Goal: Task Accomplishment & Management: Manage account settings

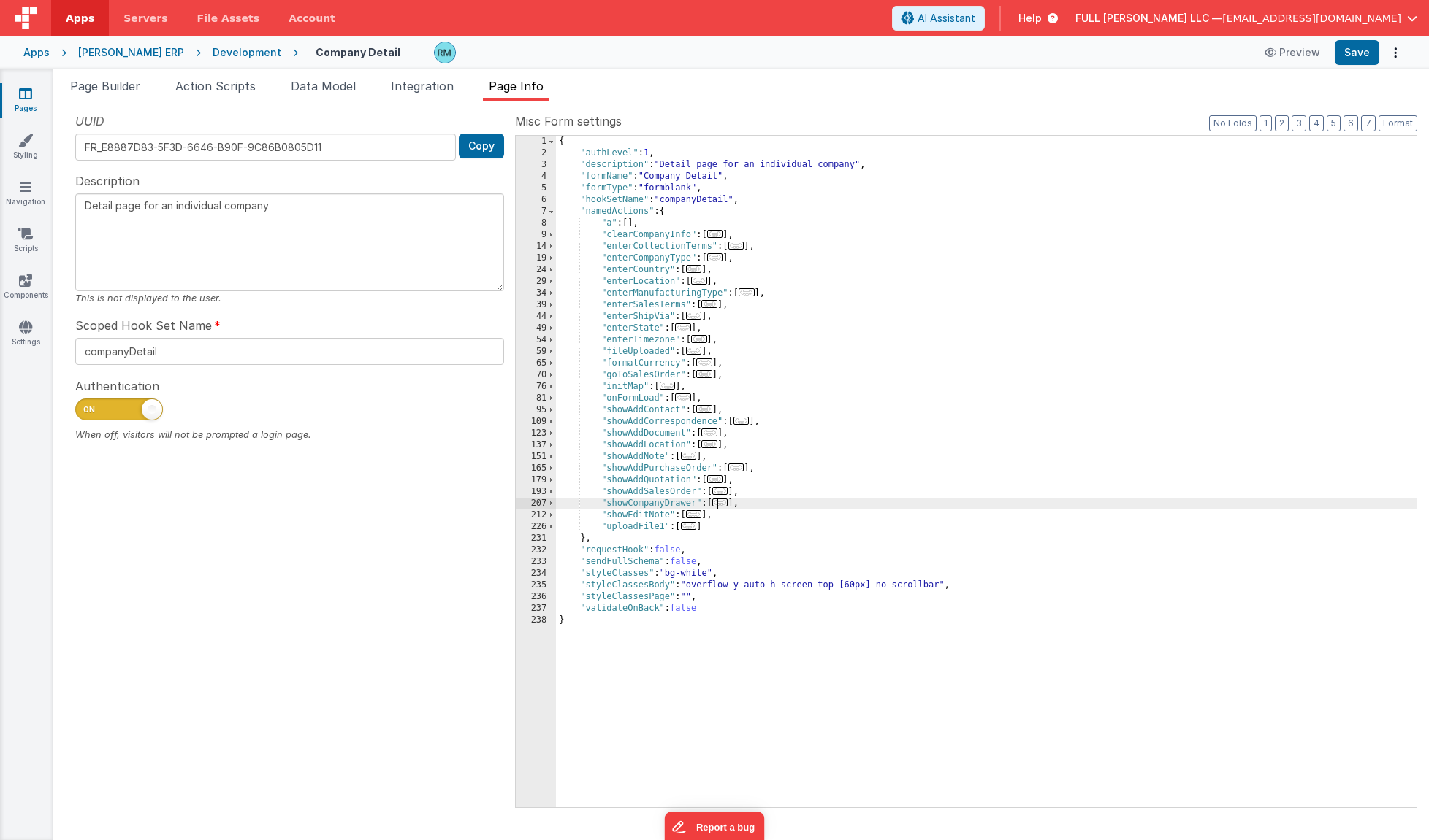
click at [724, 505] on span "..." at bounding box center [720, 502] width 16 height 8
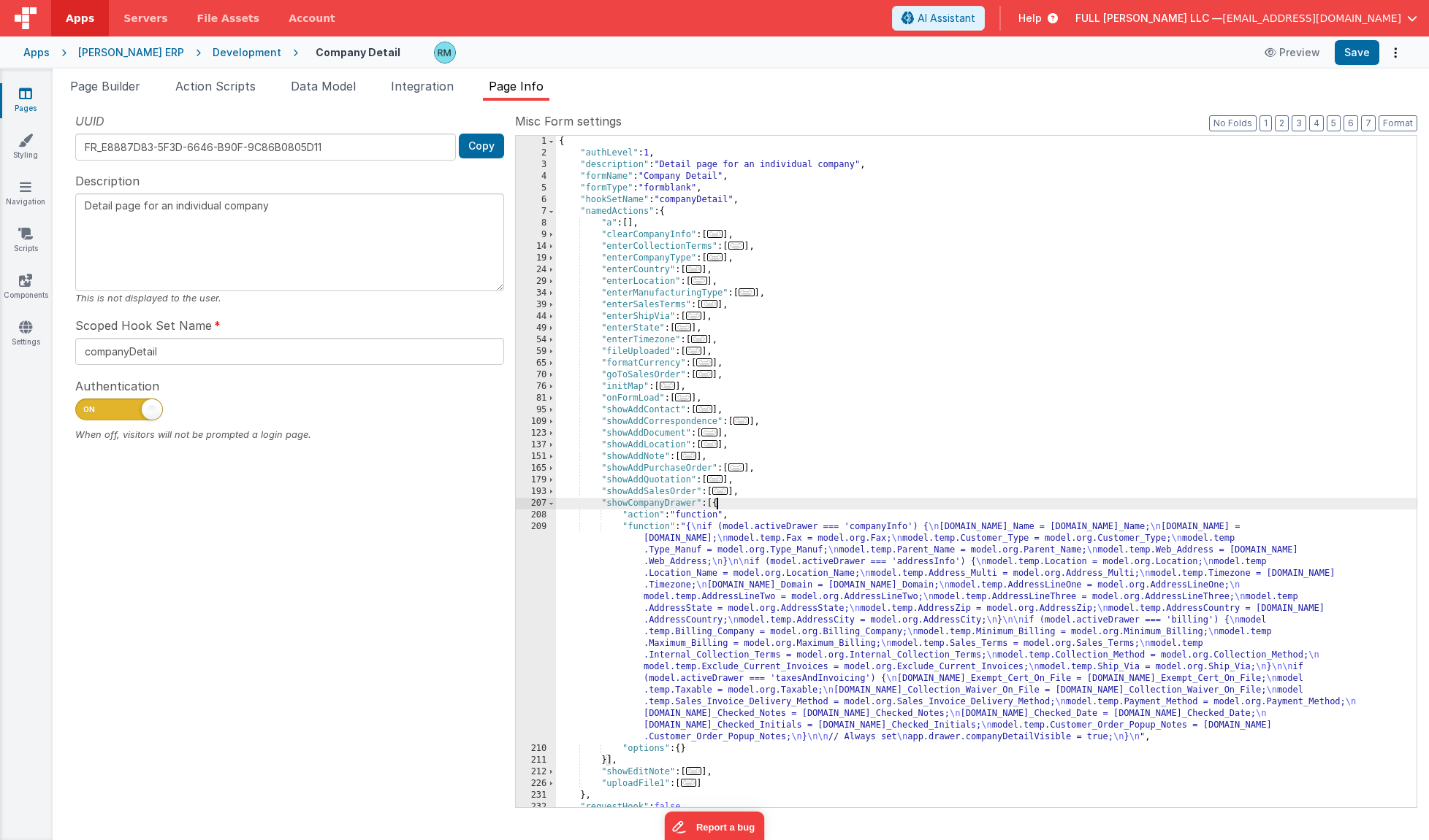
click at [656, 527] on div "{ "authLevel" : 1 , "description" : "Detail page for an individual company" , "…" at bounding box center [986, 483] width 861 height 695
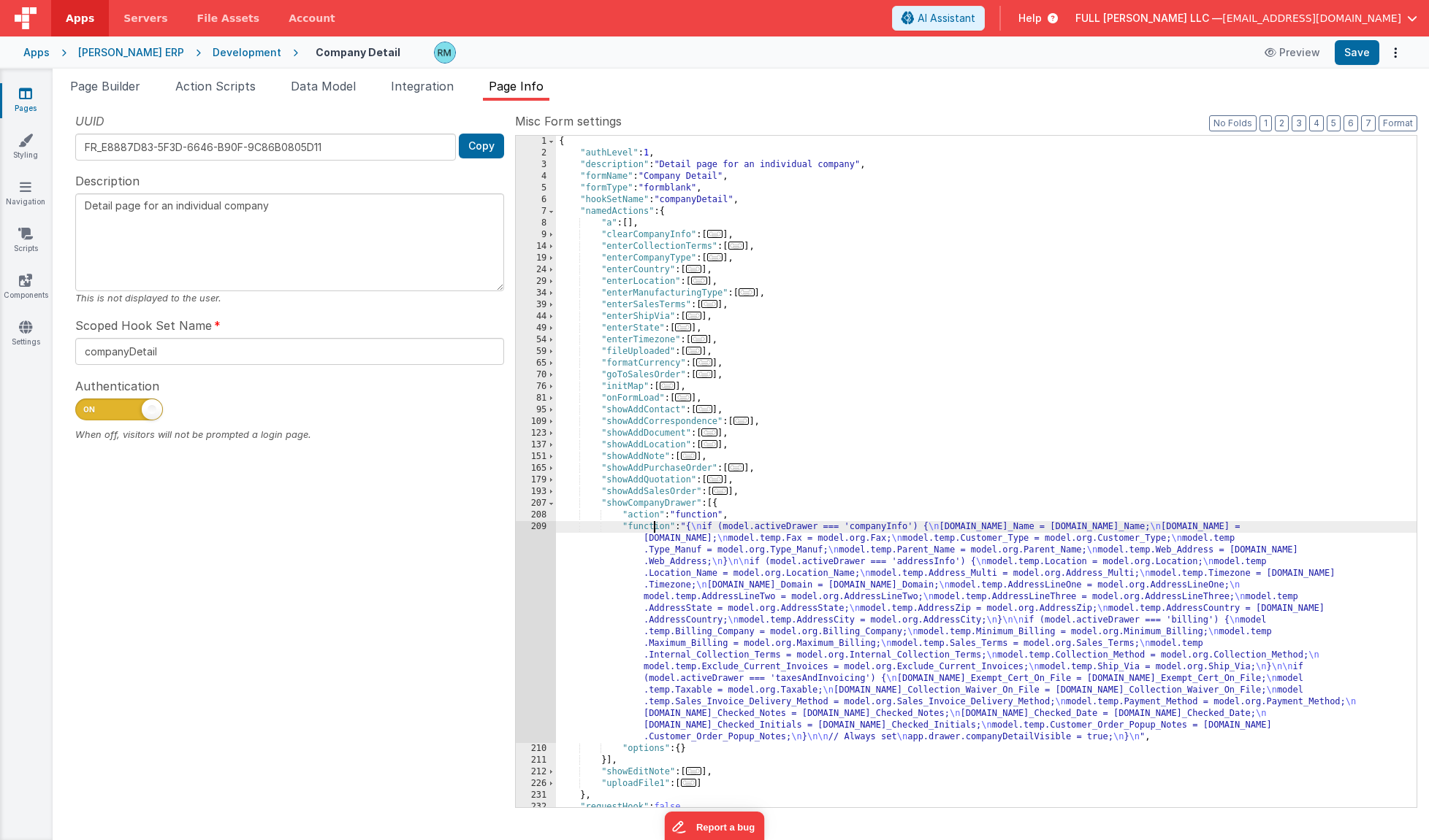
click at [656, 527] on div "{ "authLevel" : 1 , "description" : "Detail page for an individual company" , "…" at bounding box center [986, 483] width 861 height 695
click at [539, 525] on div "209" at bounding box center [536, 632] width 40 height 222
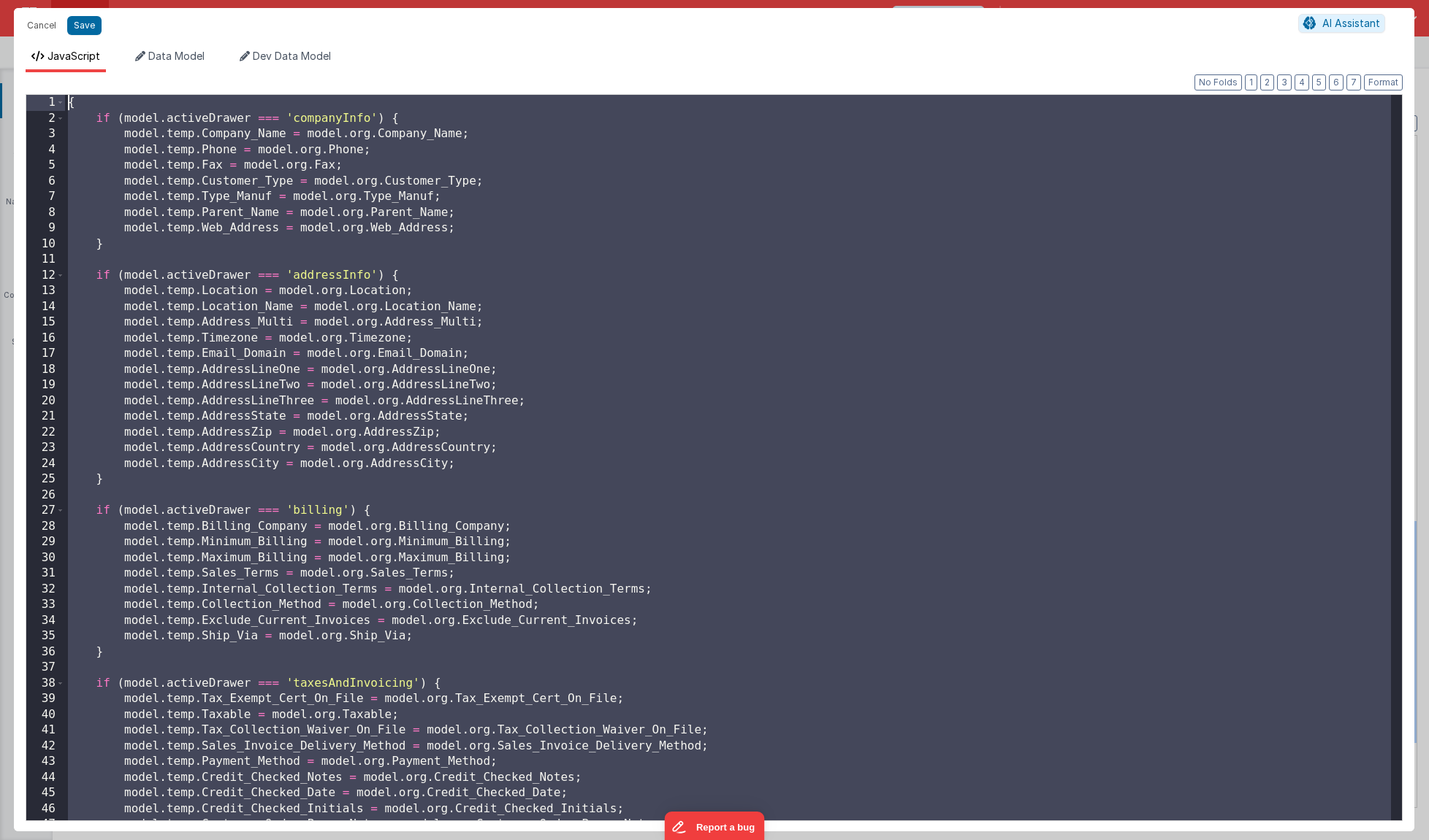
drag, startPoint x: 103, startPoint y: 807, endPoint x: 16, endPoint y: 3, distance: 808.7
click at [16, 3] on div "Cancel Save AI Assistant JavaScript Data Model Dev Data Model Format 7 6 5 4 3 …" at bounding box center [714, 420] width 1429 height 840
click at [44, 26] on button "Cancel" at bounding box center [41, 25] width 44 height 20
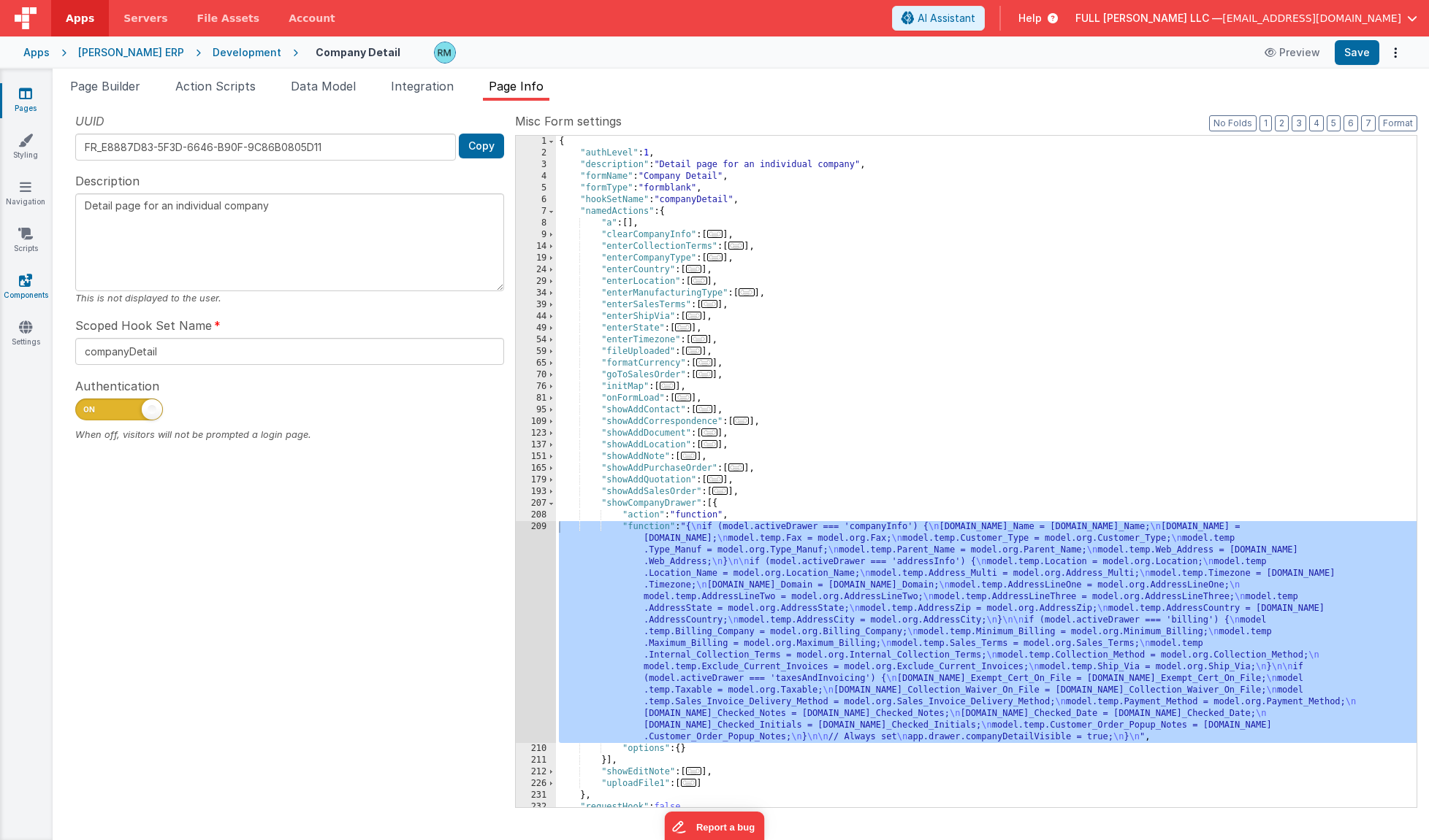
click at [20, 278] on icon at bounding box center [26, 280] width 13 height 15
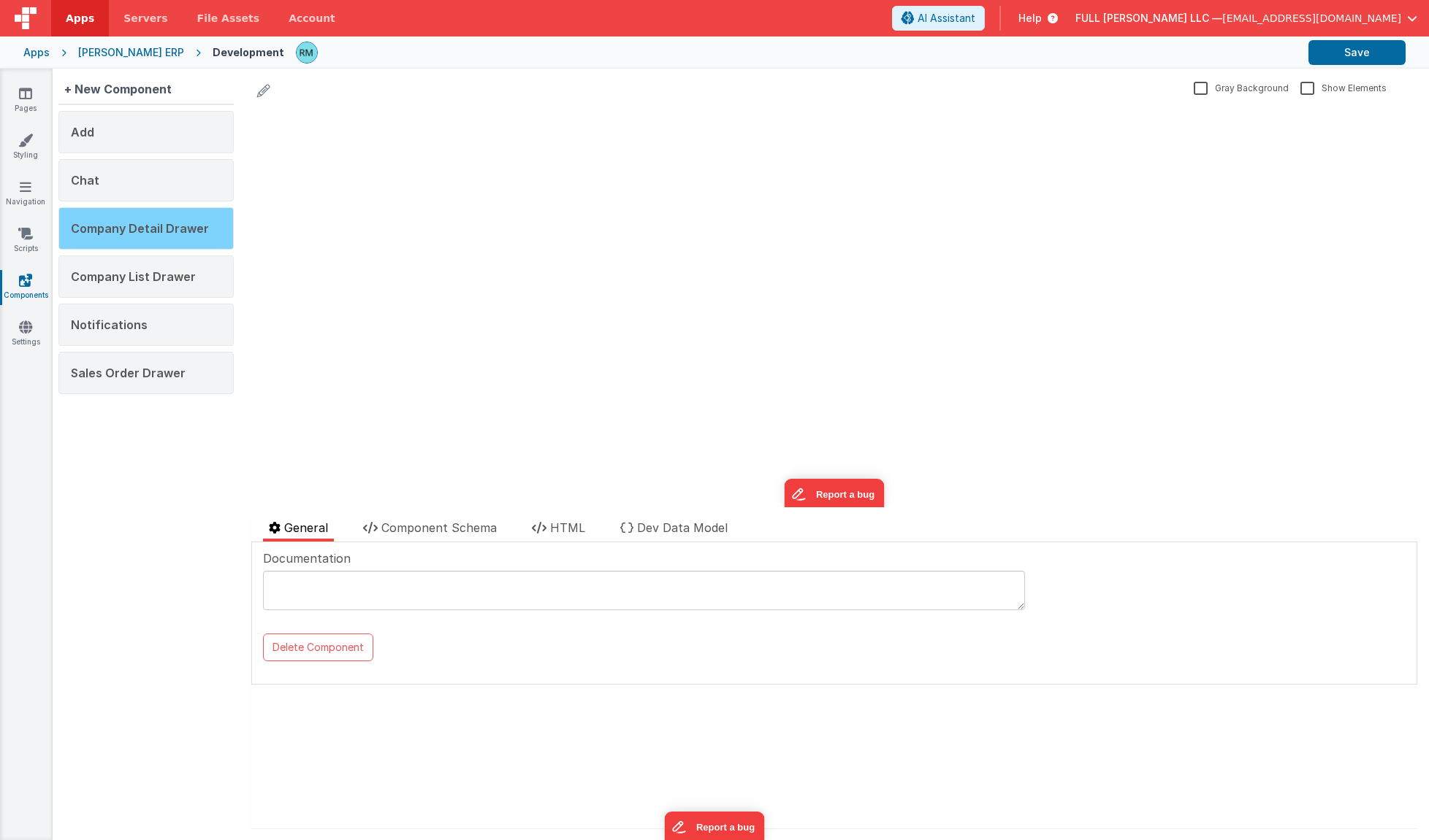
click at [151, 239] on div "Company Detail Drawer" at bounding box center [145, 229] width 175 height 42
click at [402, 530] on span "Component Schema" at bounding box center [438, 528] width 115 height 15
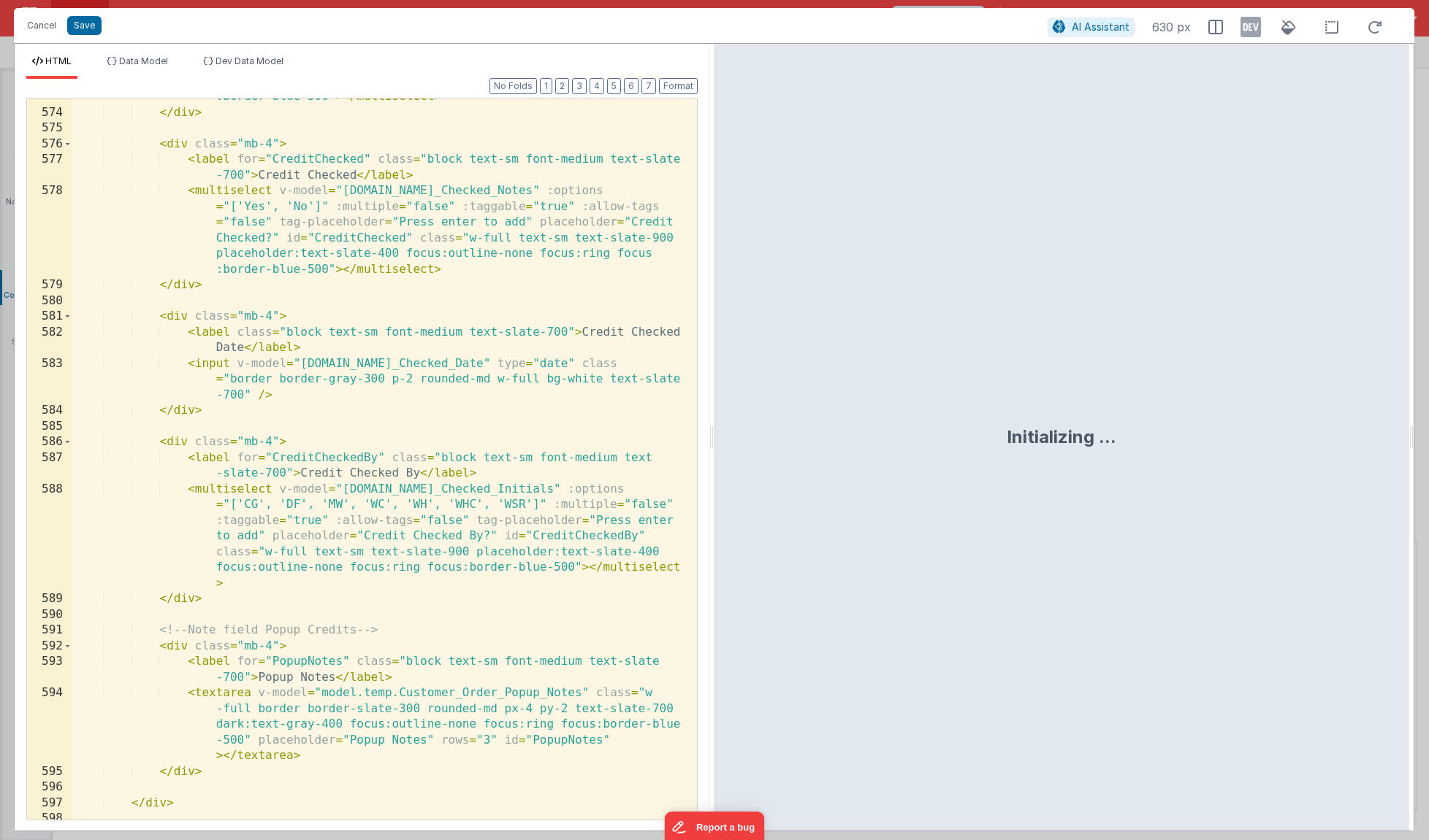
scroll to position [12604, 0]
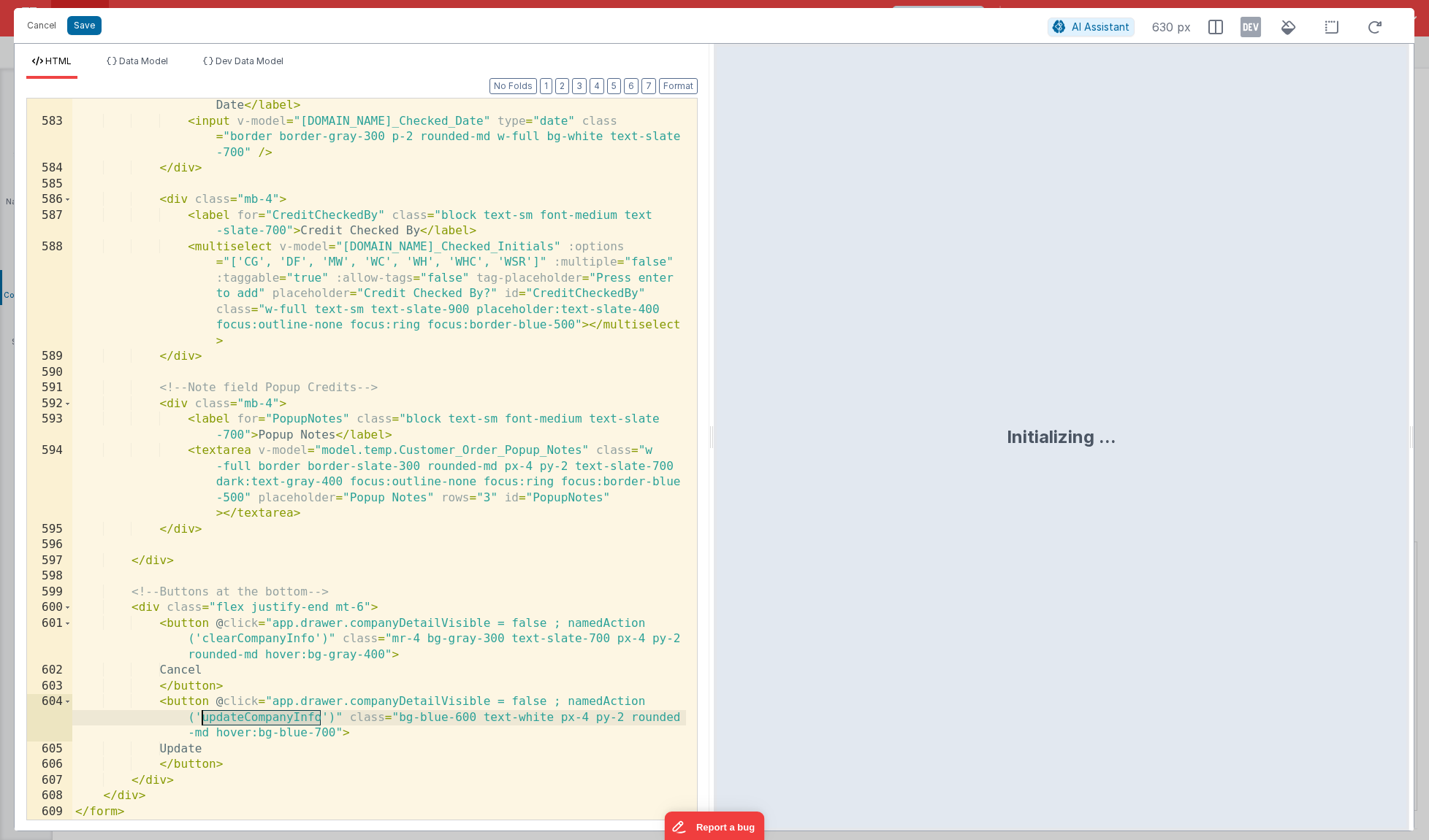
drag, startPoint x: 323, startPoint y: 717, endPoint x: 203, endPoint y: 717, distance: 120.0
click at [203, 717] on div "< label class = "block text-sm font-medium text-slate-700" > Credit Checked Dat…" at bounding box center [378, 467] width 613 height 769
click at [81, 33] on button "Save" at bounding box center [84, 26] width 34 height 19
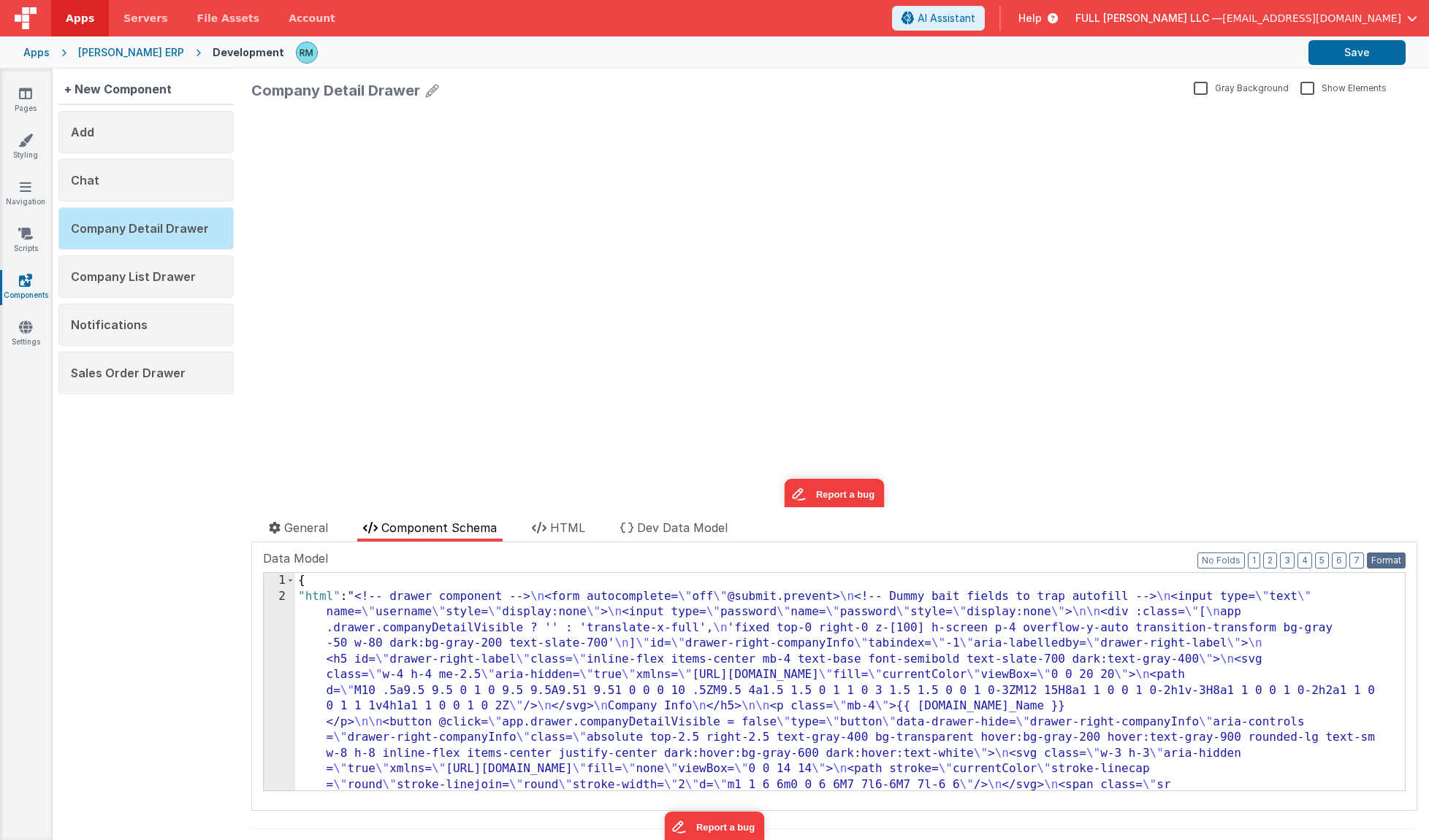
click at [1374, 566] on button "Format" at bounding box center [1386, 560] width 39 height 16
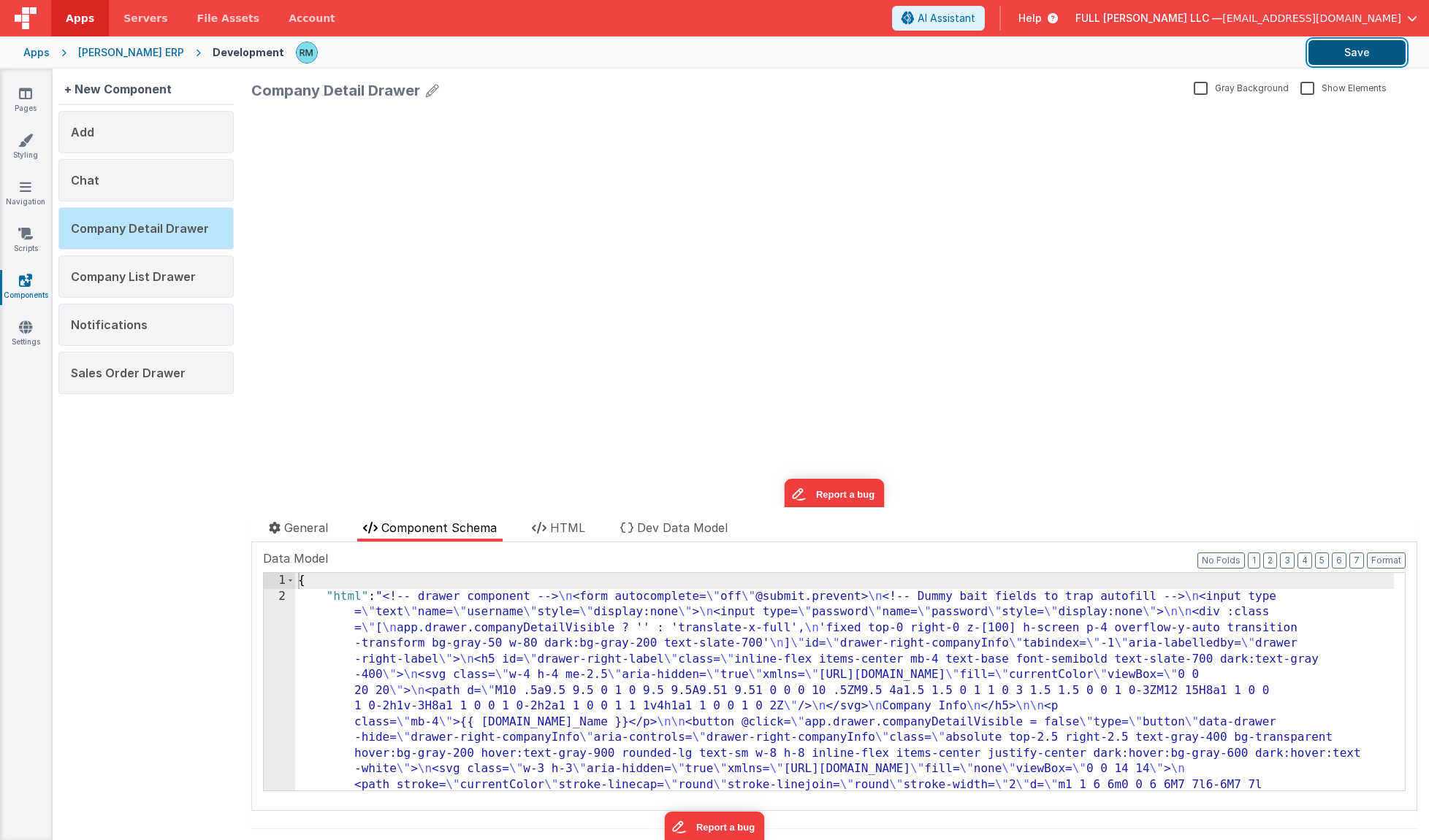
click at [1351, 55] on button "Save" at bounding box center [1357, 53] width 97 height 25
click at [33, 100] on link "Pages" at bounding box center [26, 100] width 53 height 29
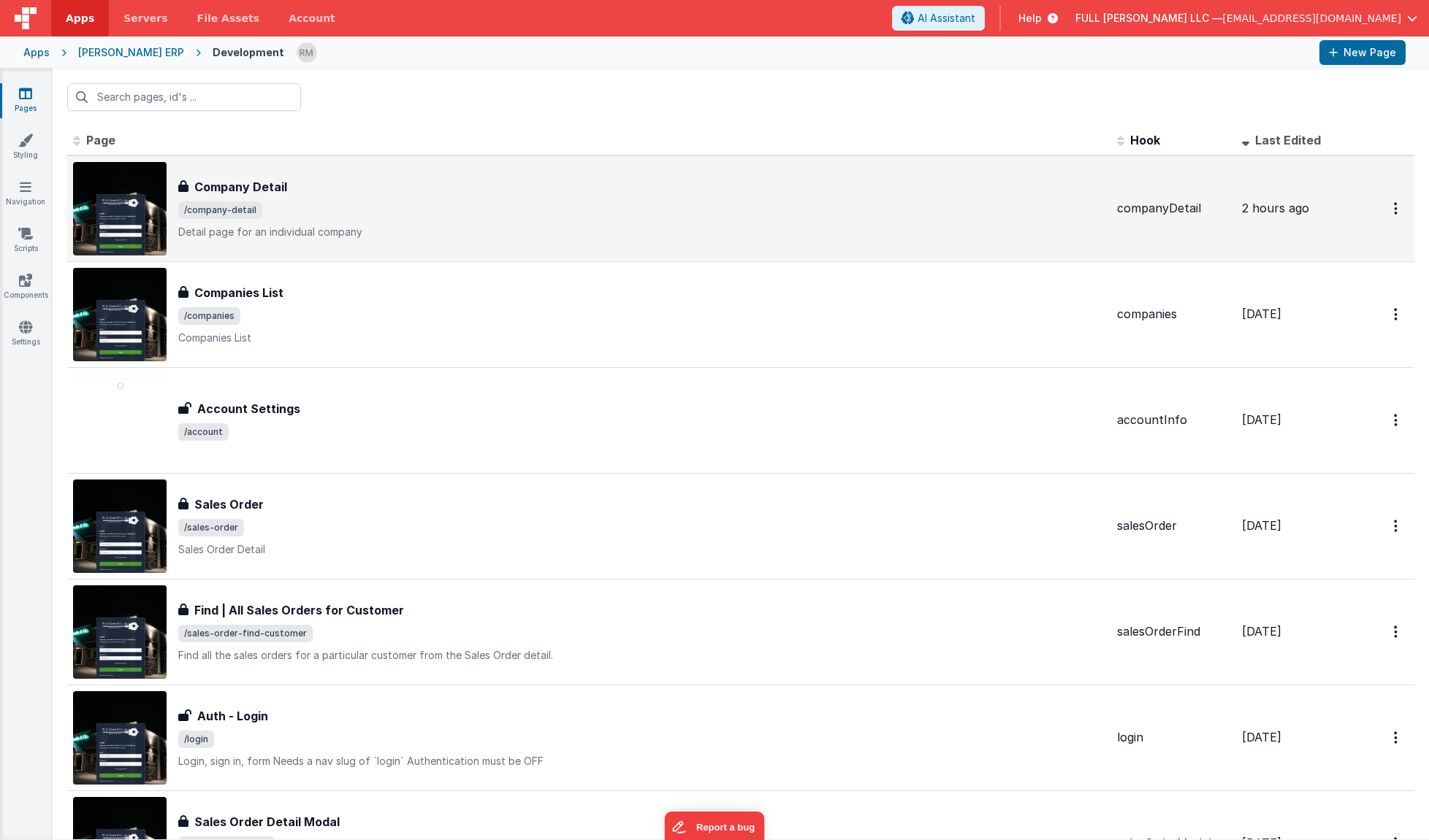
click at [524, 245] on div "Company Detail Company Detail /company-detail Detail page for an individual com…" at bounding box center [589, 208] width 1032 height 93
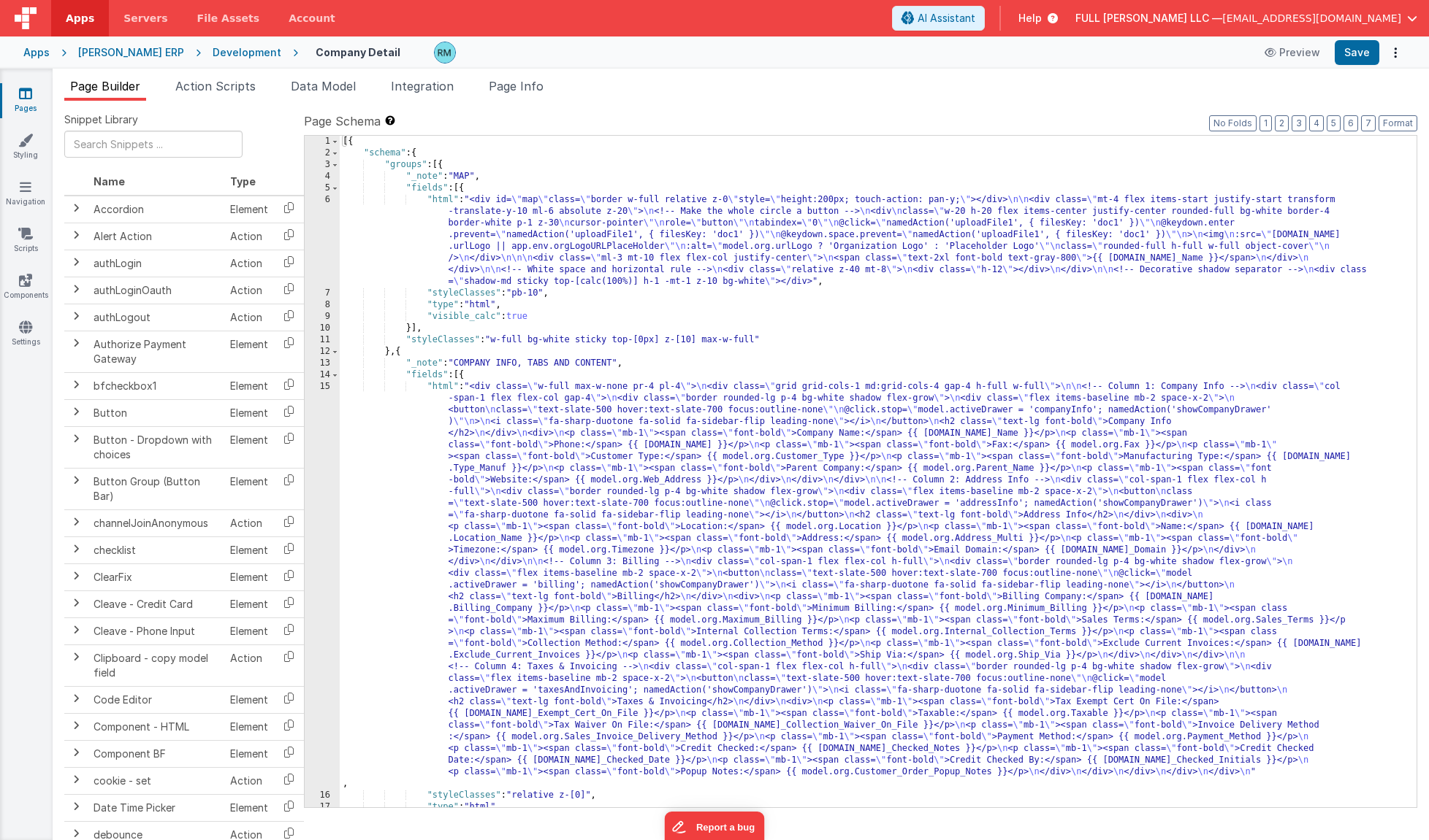
click at [443, 389] on div "[{ "schema" : { "groups" : [{ "_note" : "MAP" , "fields" : [{ "html" : "<div id…" at bounding box center [872, 483] width 1066 height 695
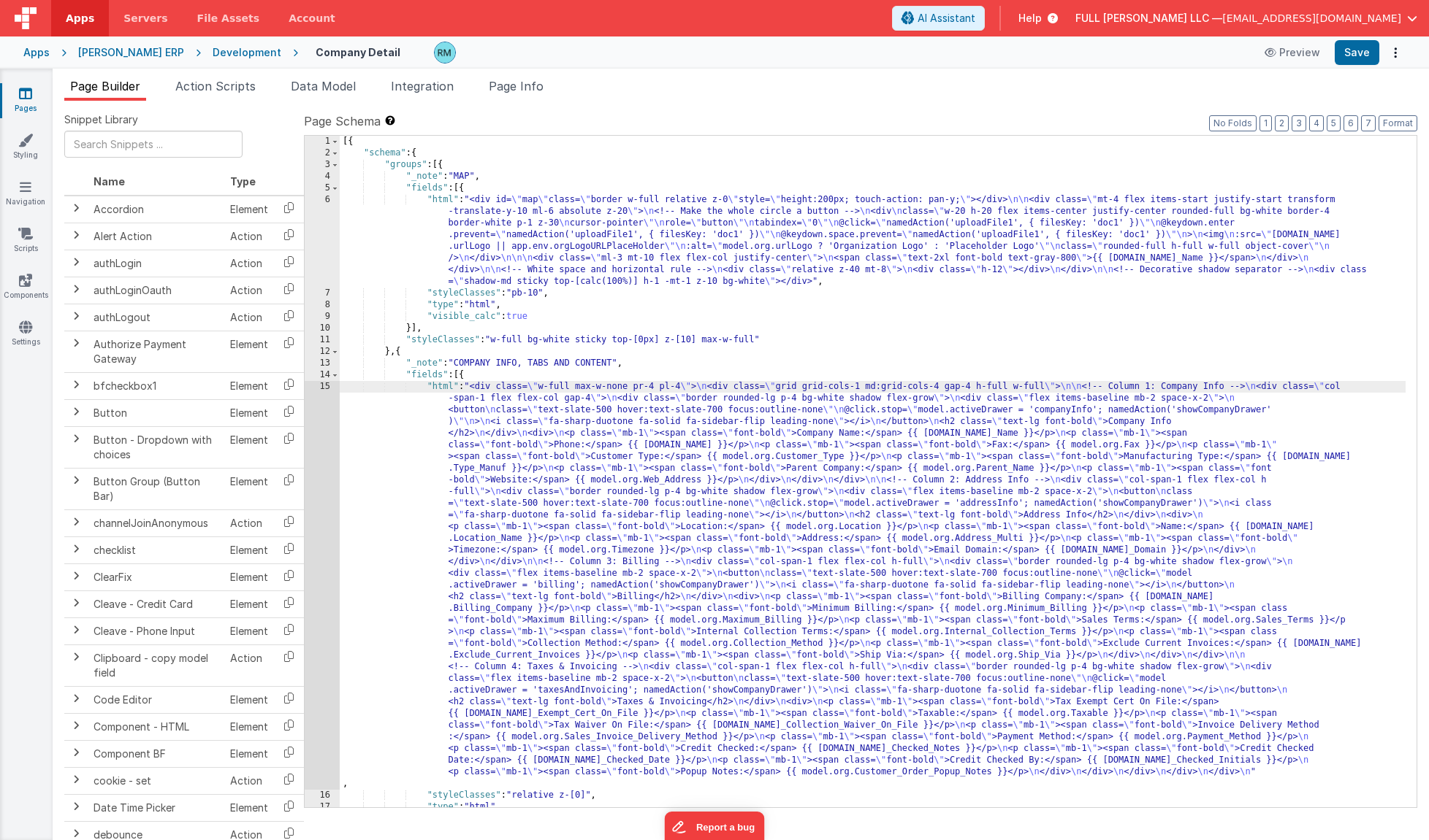
click at [325, 388] on div "15" at bounding box center [322, 585] width 35 height 409
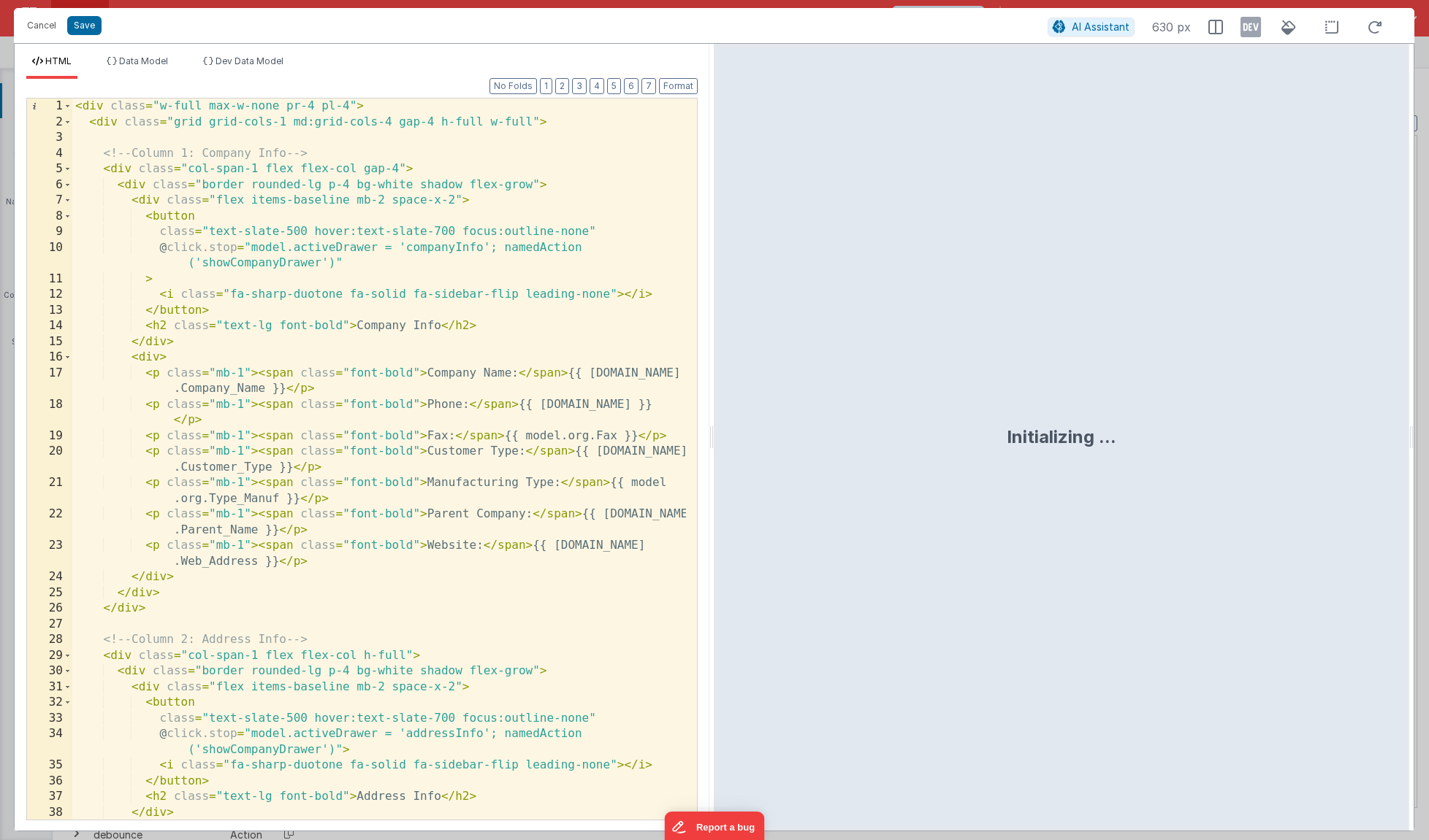
scroll to position [1319, 0]
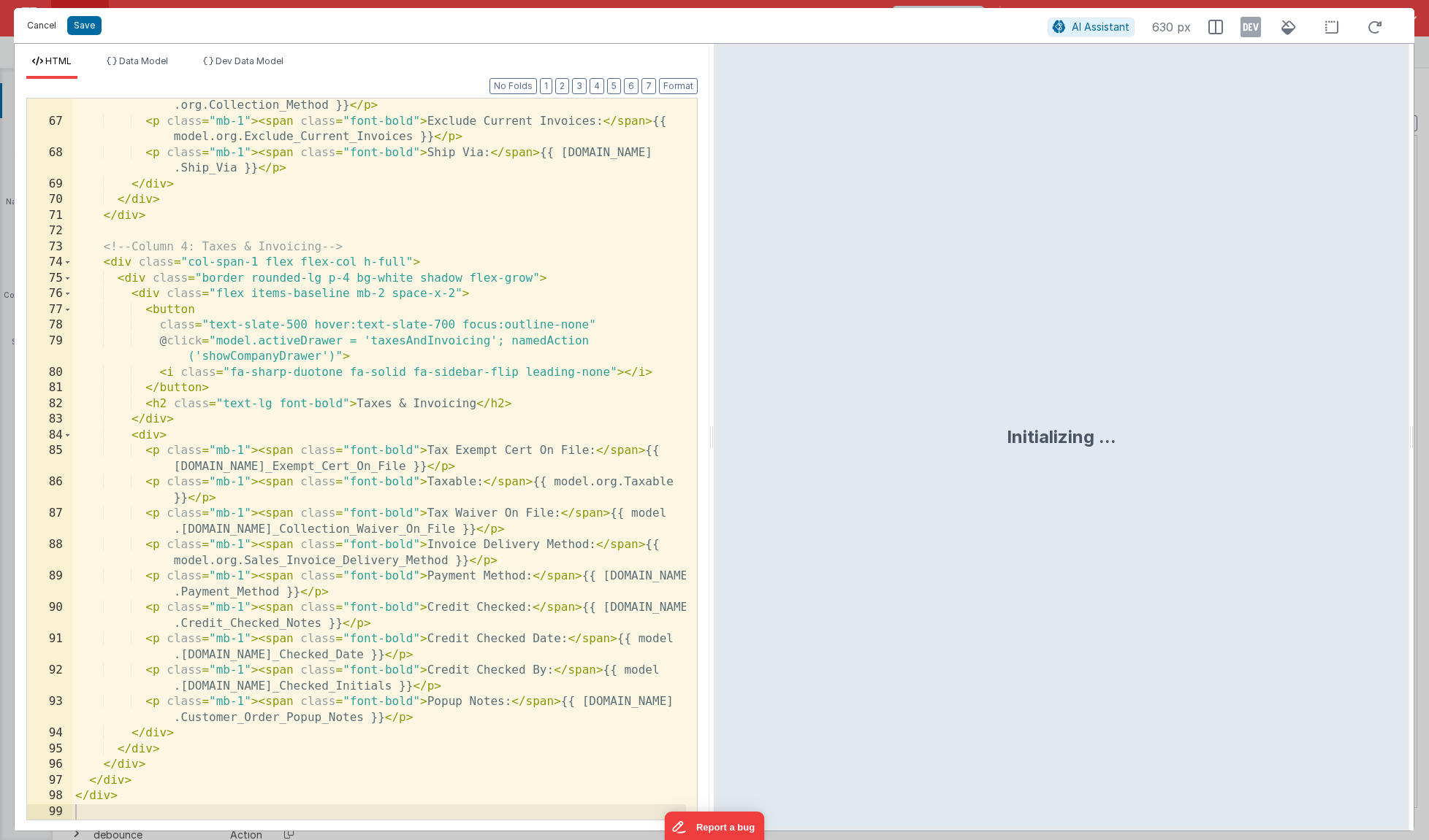
click at [48, 23] on button "Cancel" at bounding box center [41, 25] width 44 height 20
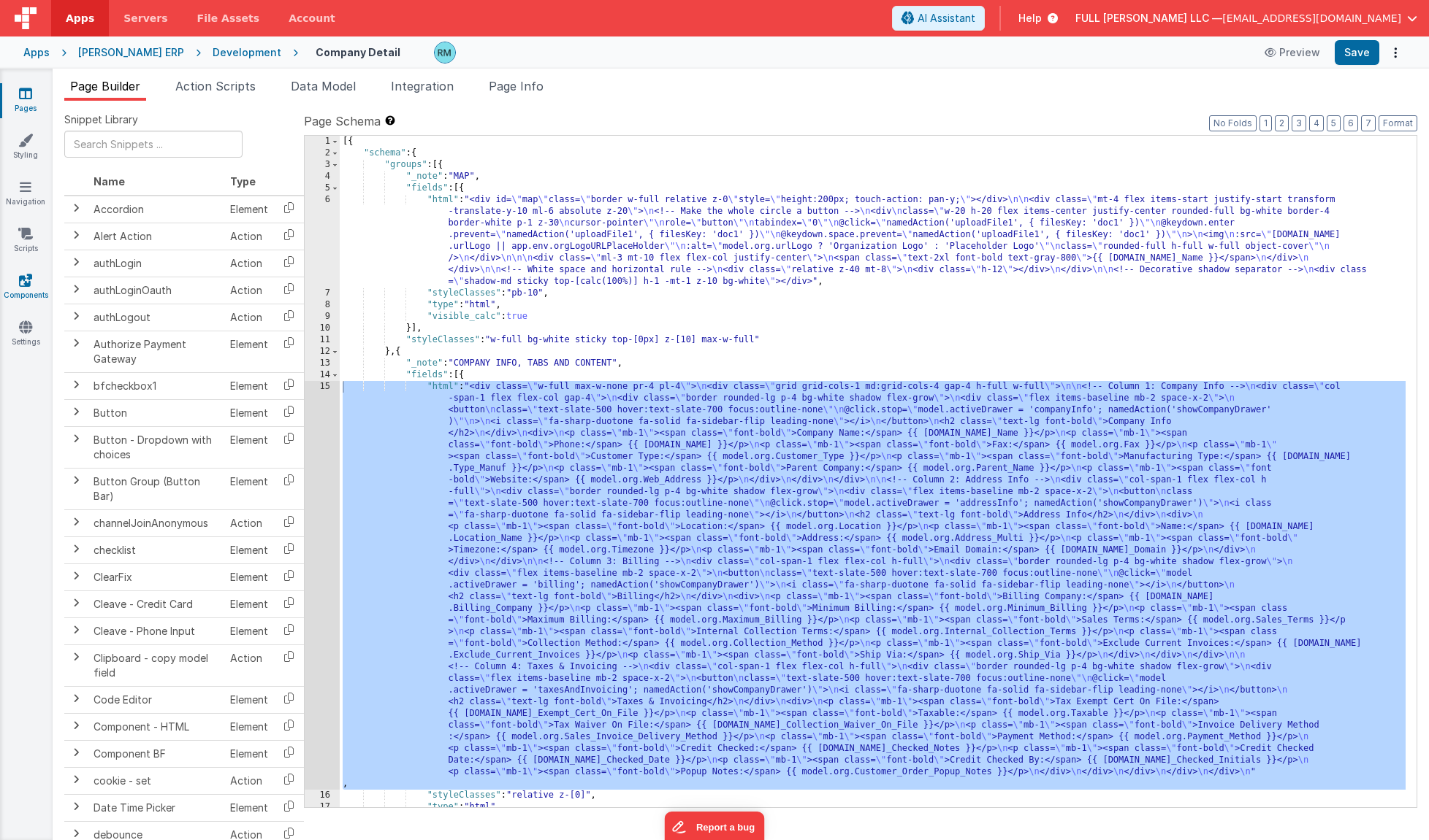
click at [24, 293] on link "Components" at bounding box center [26, 287] width 53 height 29
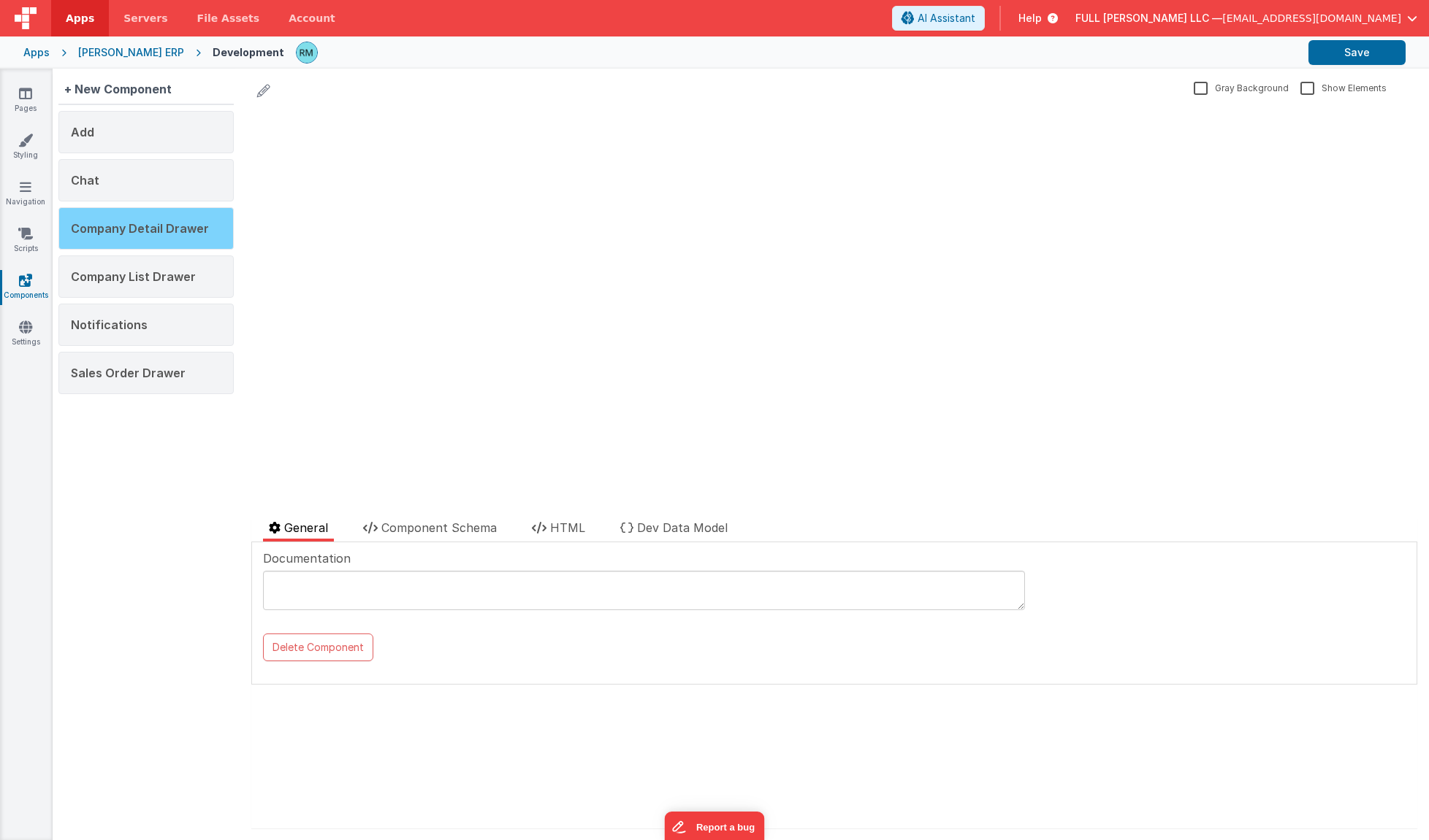
click at [153, 235] on span "Company Detail Drawer" at bounding box center [140, 228] width 138 height 15
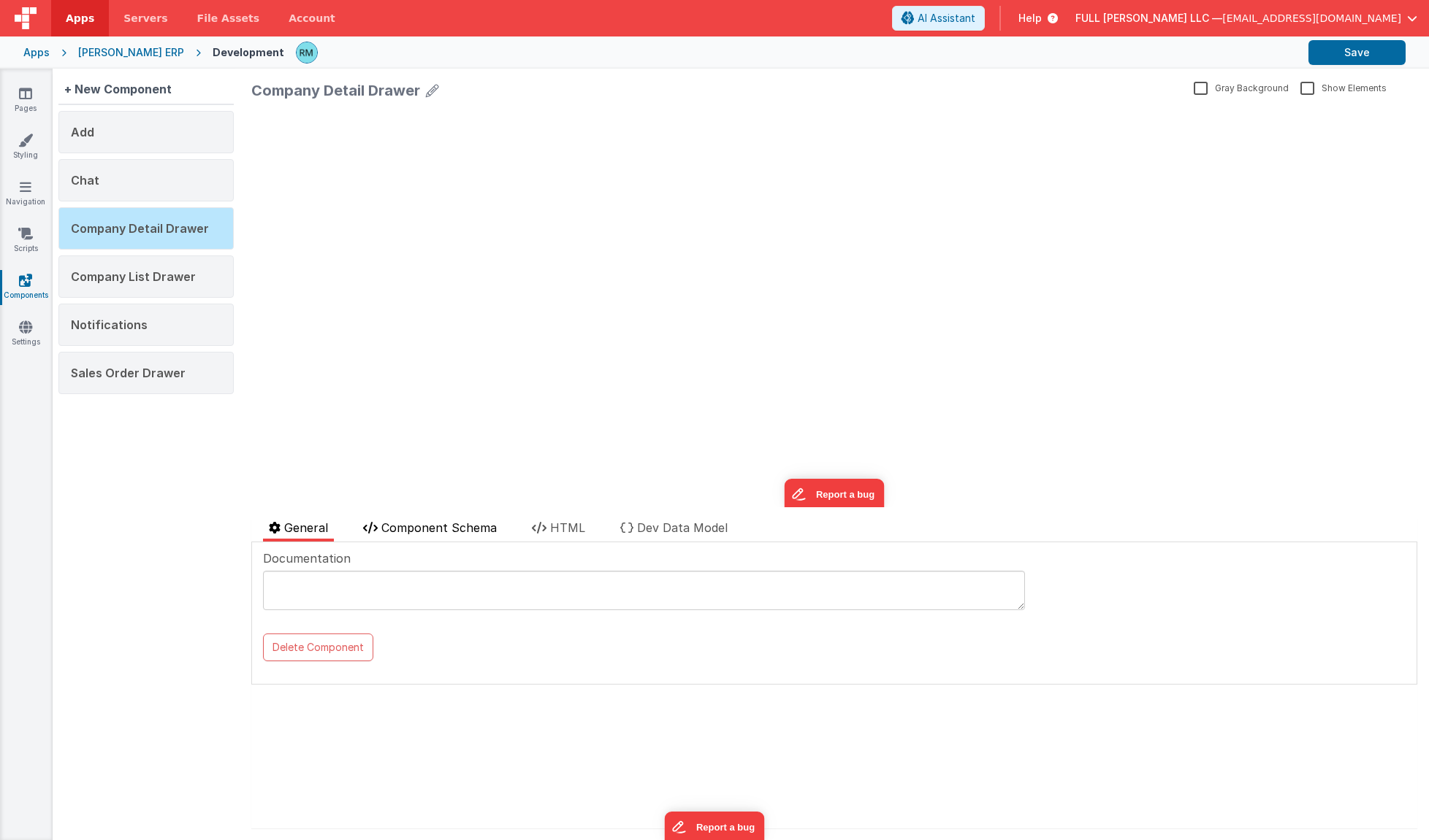
click at [441, 532] on span "Component Schema" at bounding box center [438, 528] width 115 height 15
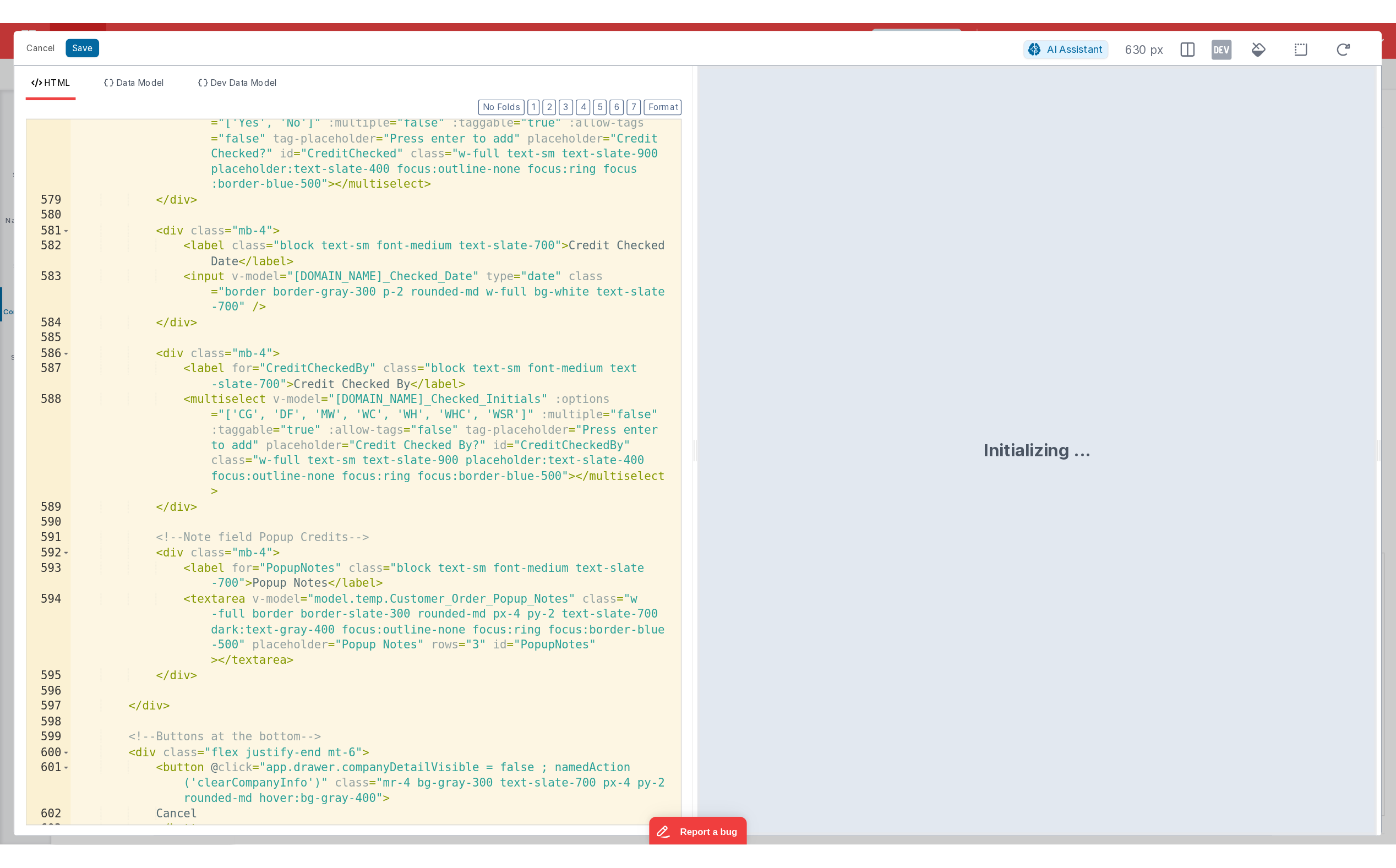
scroll to position [9502, 0]
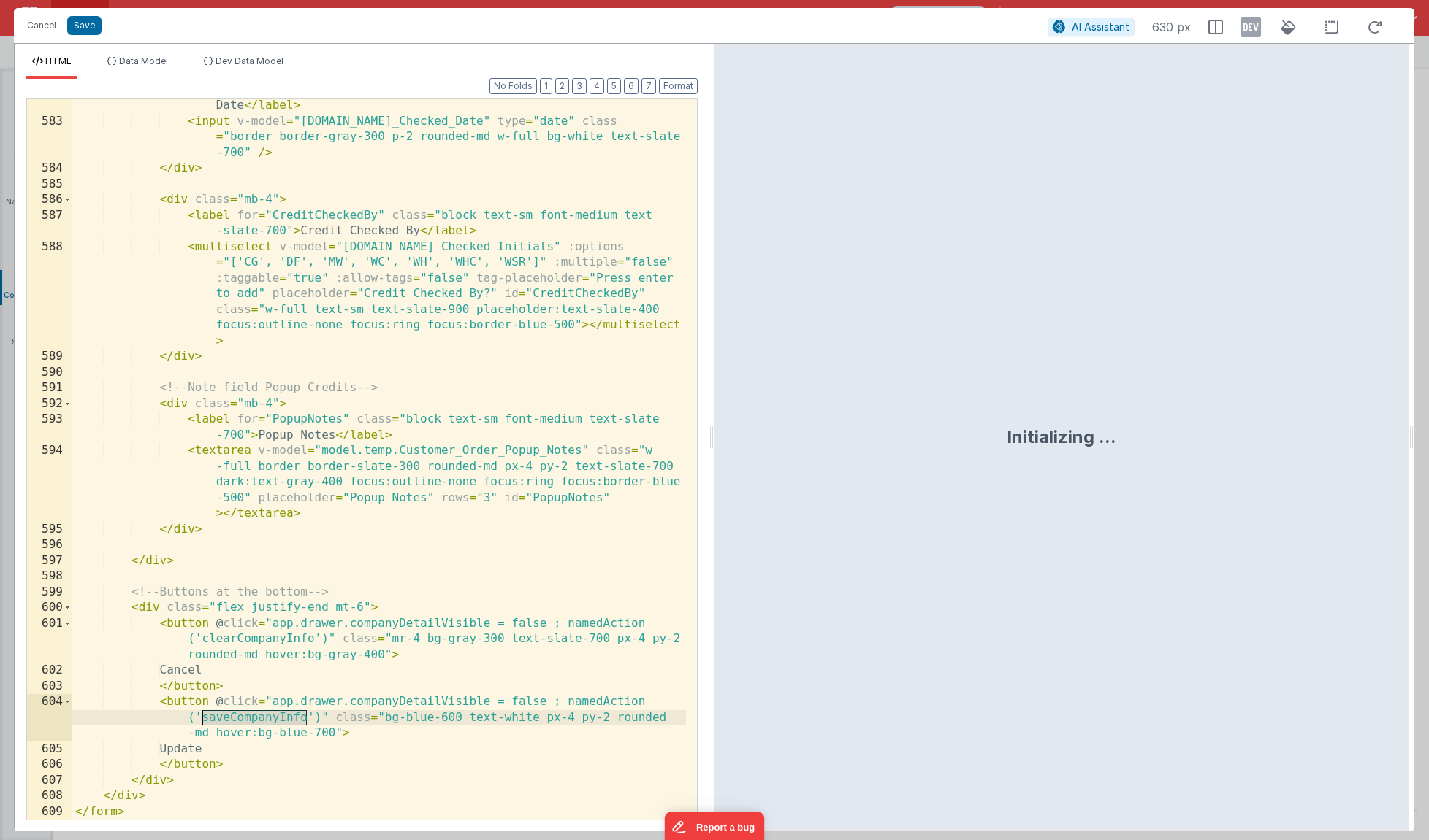
drag, startPoint x: 307, startPoint y: 719, endPoint x: 204, endPoint y: 719, distance: 103.0
click at [204, 719] on div "< label class = "block text-sm font-medium text-slate-700" > Credit Checked Dat…" at bounding box center [378, 467] width 613 height 769
click at [87, 24] on button "Save" at bounding box center [84, 26] width 34 height 19
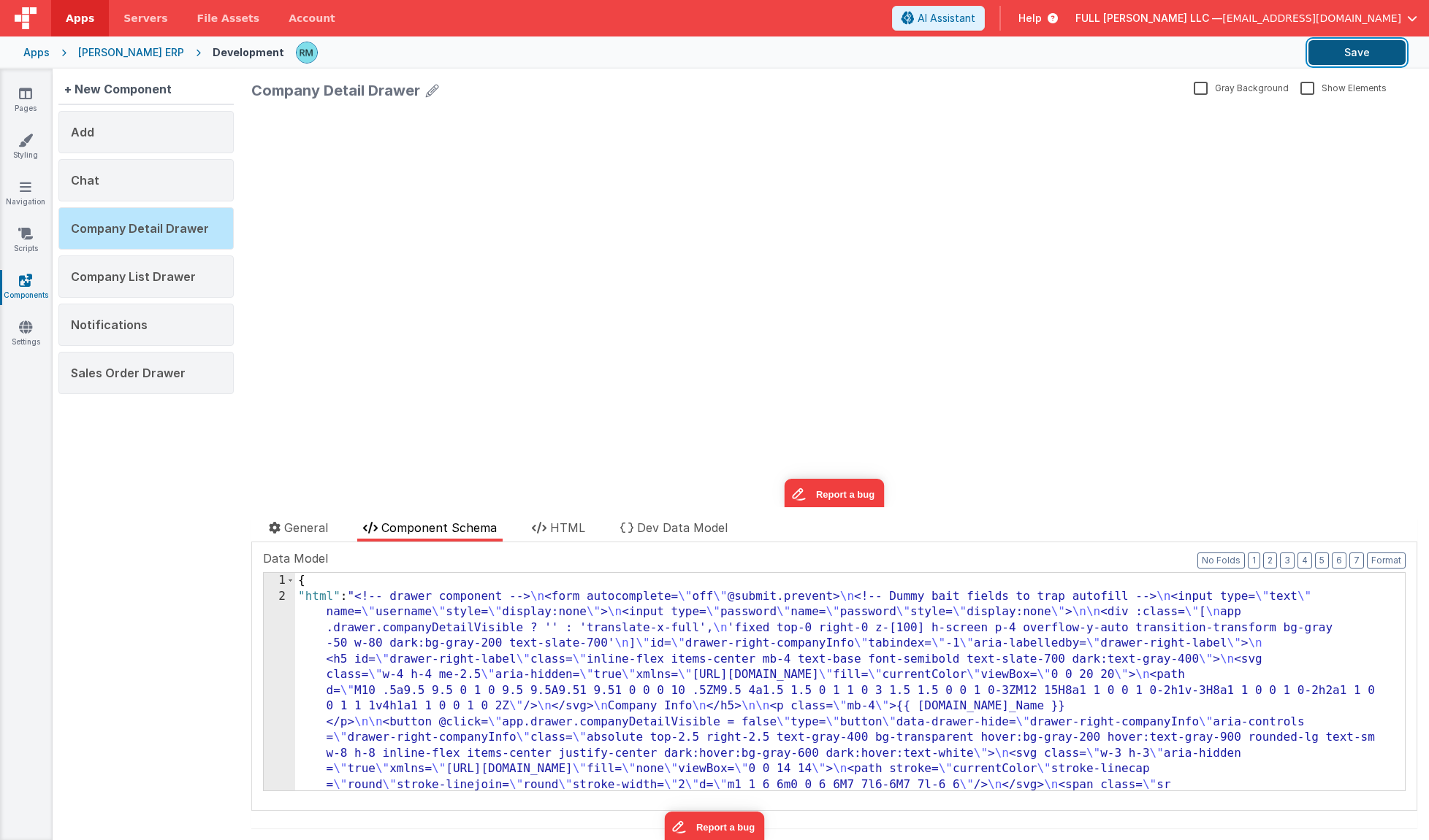
drag, startPoint x: 1348, startPoint y: 56, endPoint x: 1327, endPoint y: 56, distance: 21.0
click at [1347, 55] on button "Save" at bounding box center [1357, 53] width 97 height 25
click at [26, 105] on link "Pages" at bounding box center [26, 100] width 53 height 29
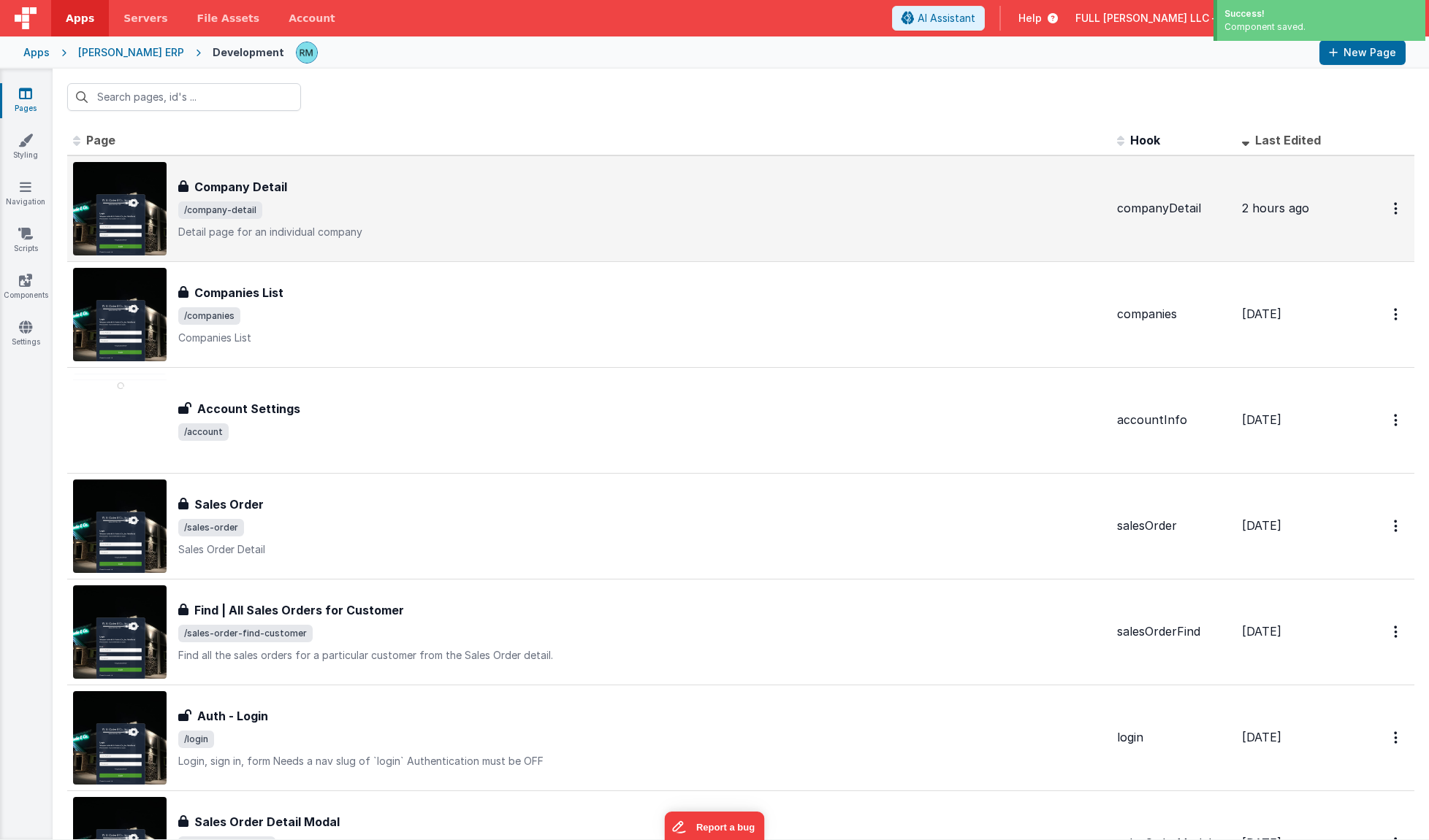
click at [216, 195] on h3 "Company Detail" at bounding box center [240, 187] width 92 height 18
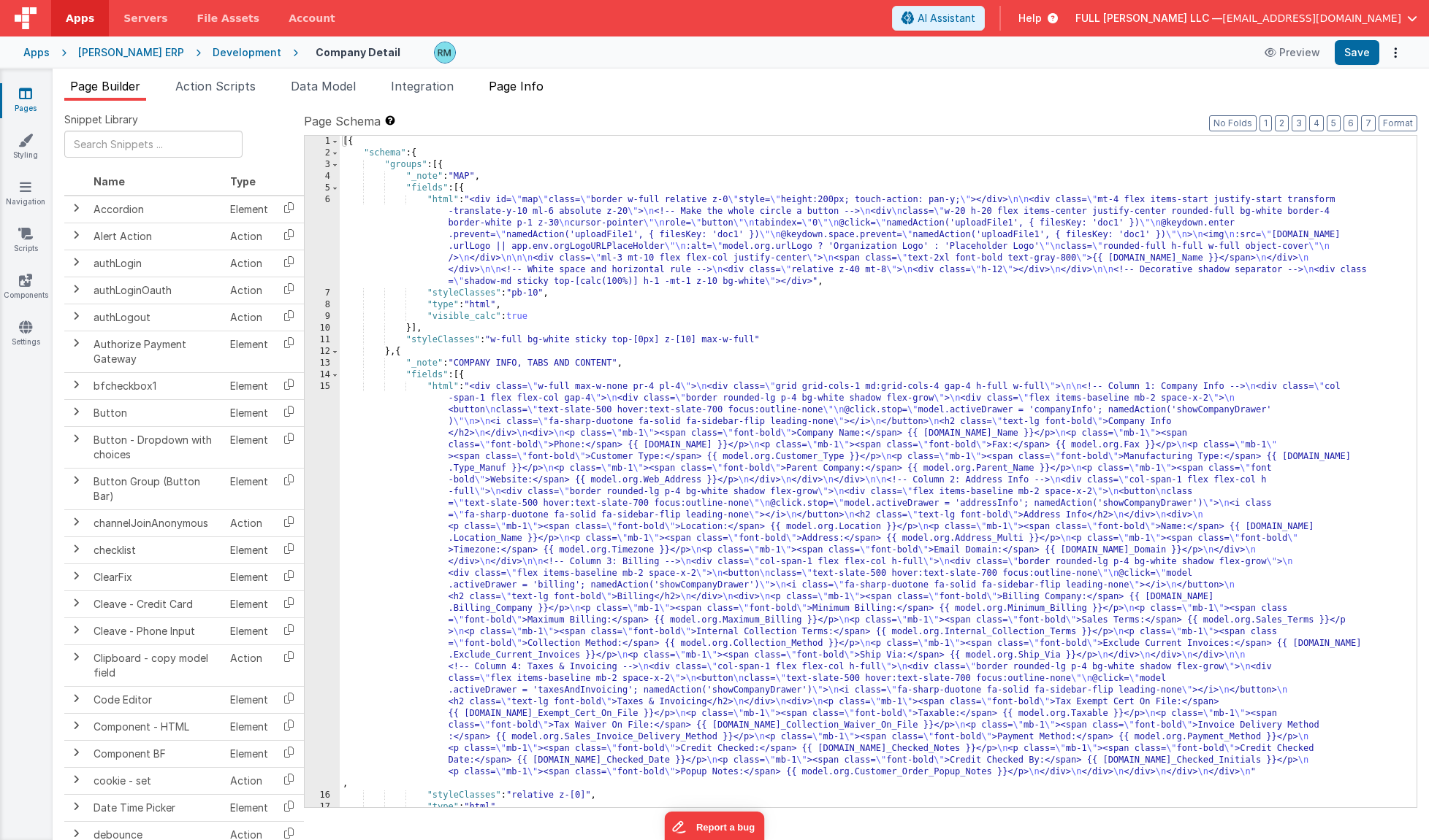
click at [507, 92] on span "Page Info" at bounding box center [516, 86] width 55 height 15
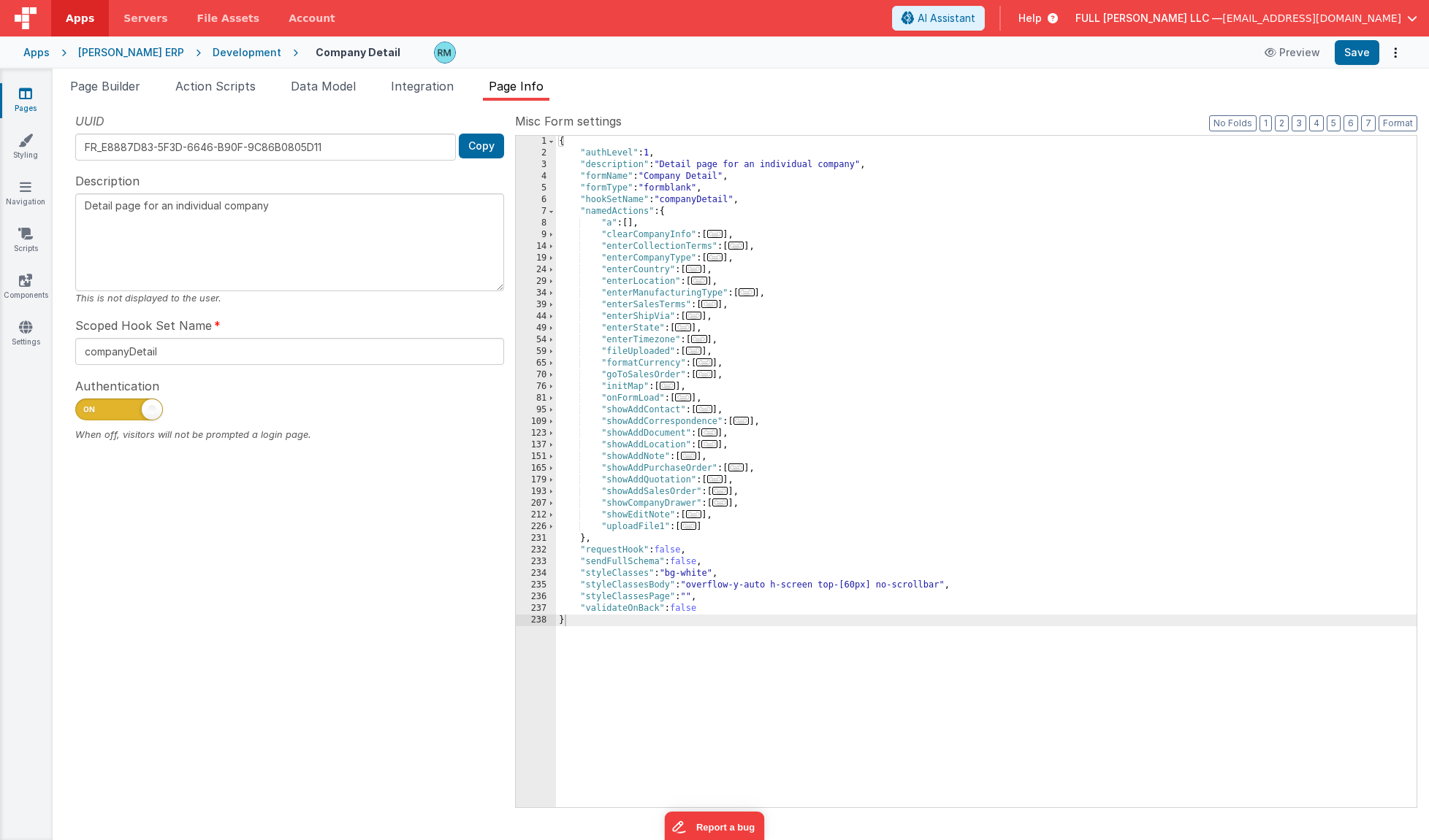
click at [738, 398] on div "{ "authLevel" : 1 , "description" : "Detail page for an individual company" , "…" at bounding box center [986, 483] width 861 height 695
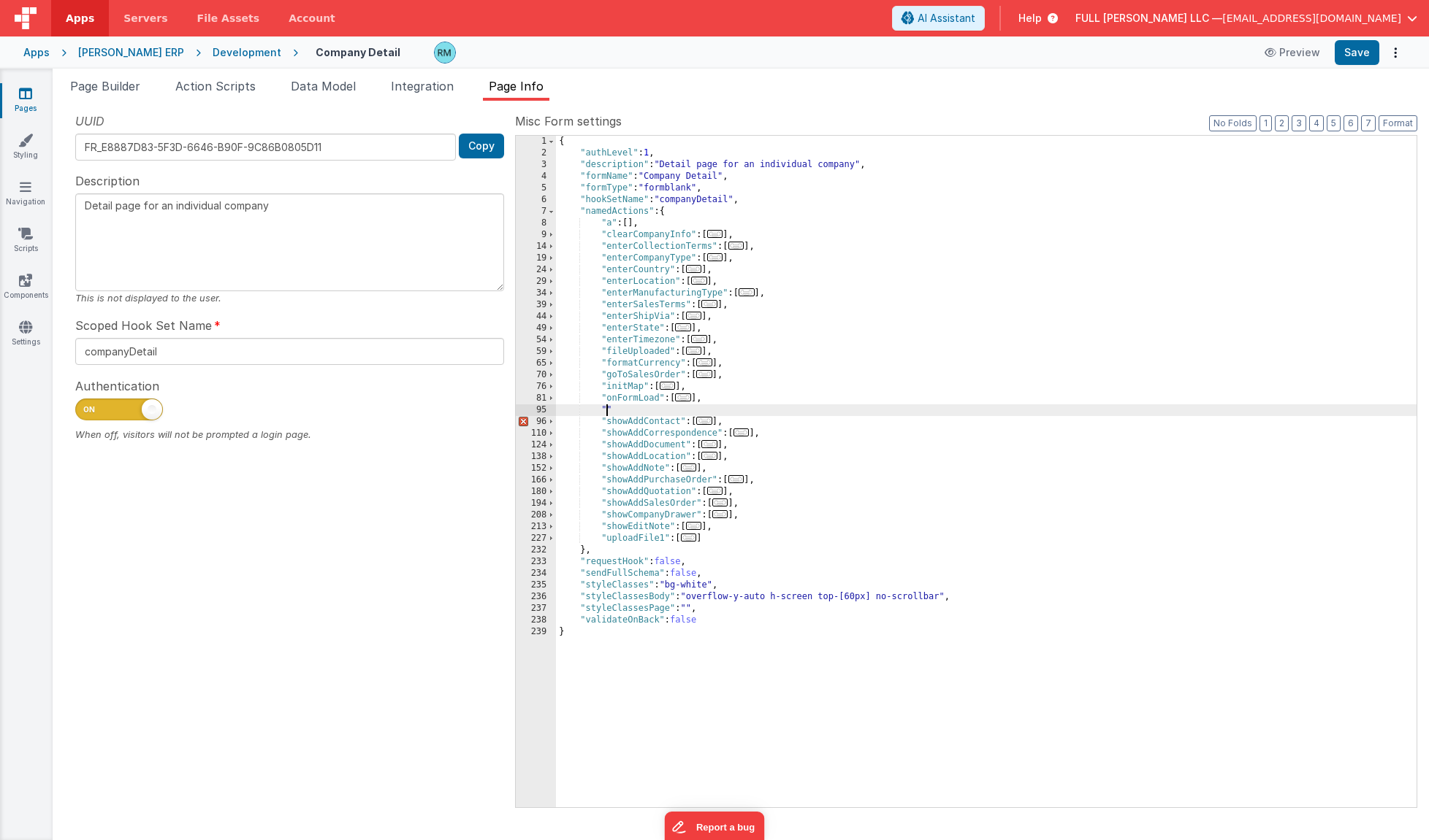
paste textarea
click at [1368, 48] on button "Save" at bounding box center [1356, 53] width 45 height 25
click at [114, 88] on span "Page Builder" at bounding box center [106, 86] width 70 height 15
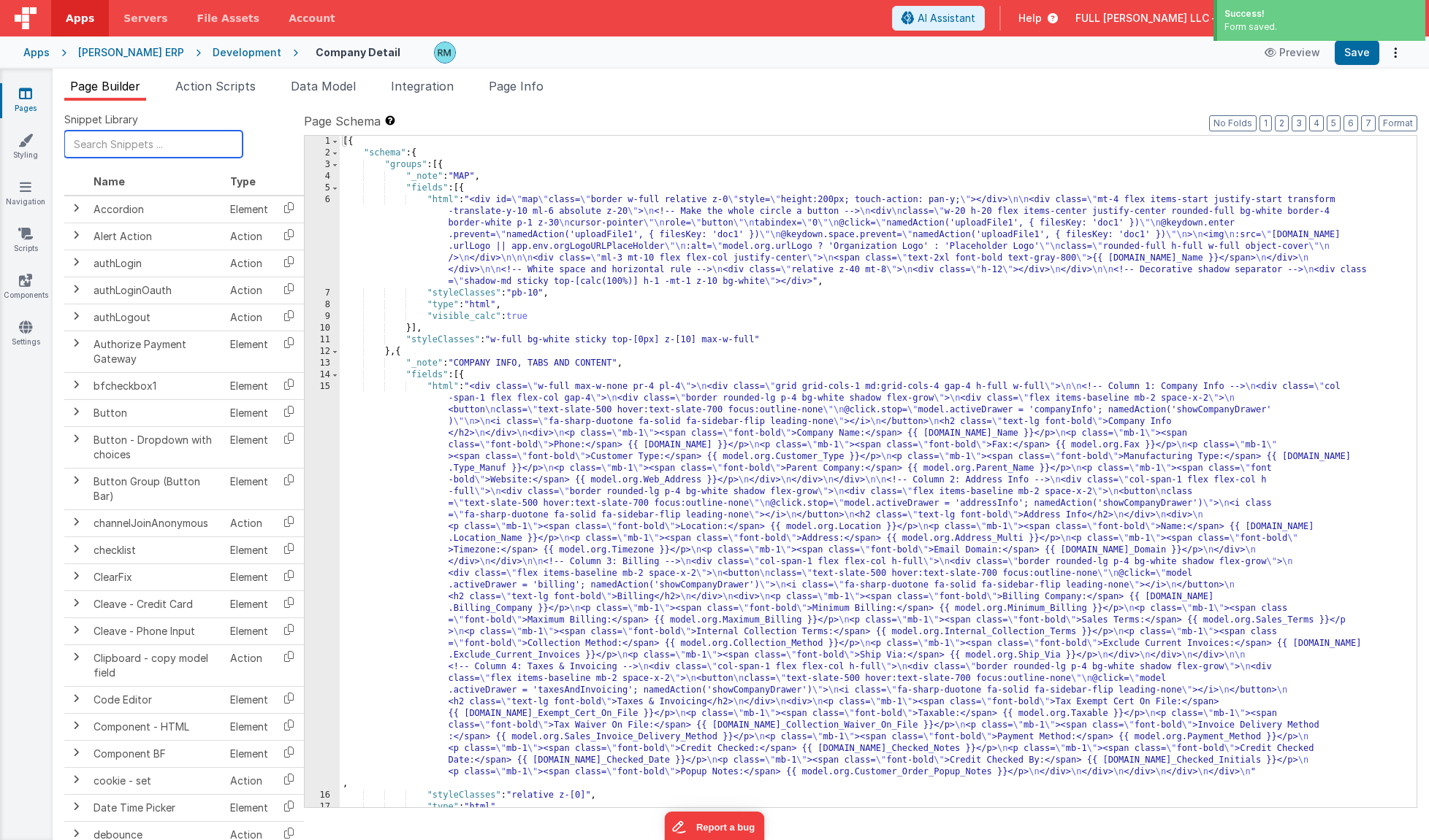
click at [82, 144] on input "text" at bounding box center [153, 144] width 179 height 27
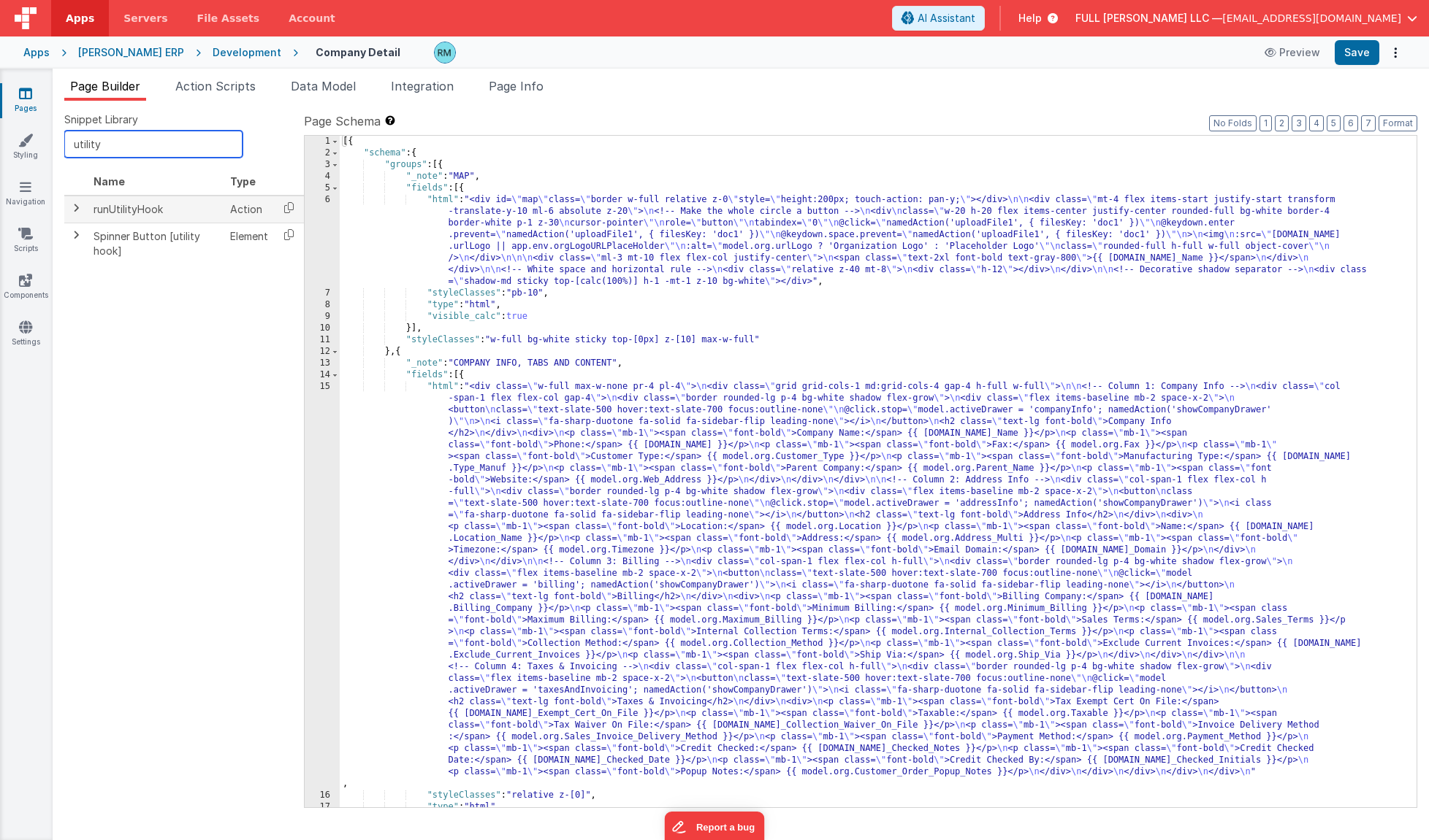
type input "utility"
click at [176, 209] on td "runUtilityHook" at bounding box center [156, 209] width 136 height 28
click at [284, 208] on icon at bounding box center [289, 208] width 30 height 23
click at [539, 85] on span "Page Info" at bounding box center [516, 86] width 55 height 15
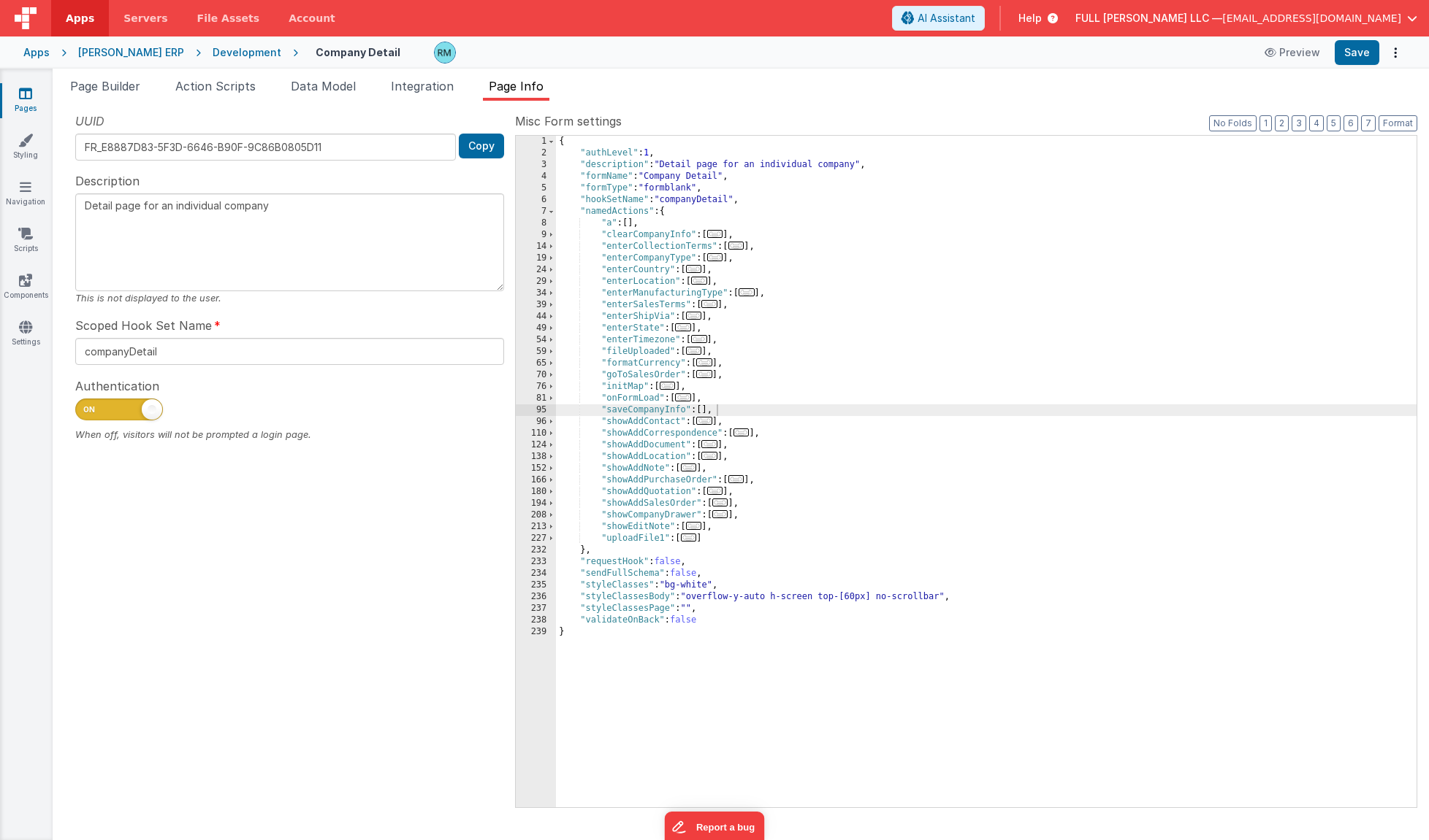
click at [707, 410] on div "{ "authLevel" : 1 , "description" : "Detail page for an individual company" , "…" at bounding box center [986, 483] width 861 height 695
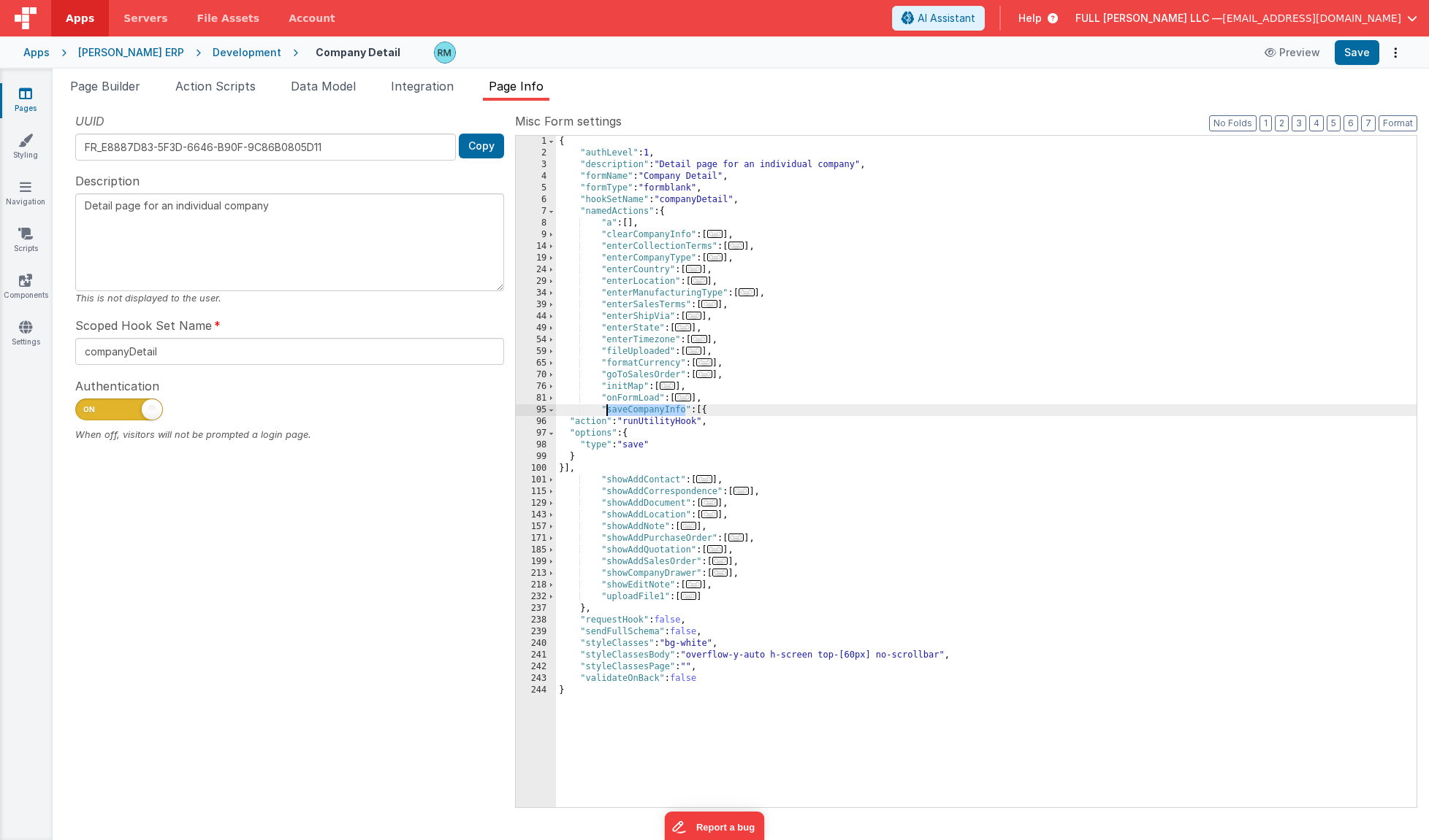
drag, startPoint x: 685, startPoint y: 412, endPoint x: 608, endPoint y: 410, distance: 77.0
click at [608, 410] on div "{ "authLevel" : 1 , "description" : "Detail page for an individual company" , "…" at bounding box center [986, 483] width 861 height 695
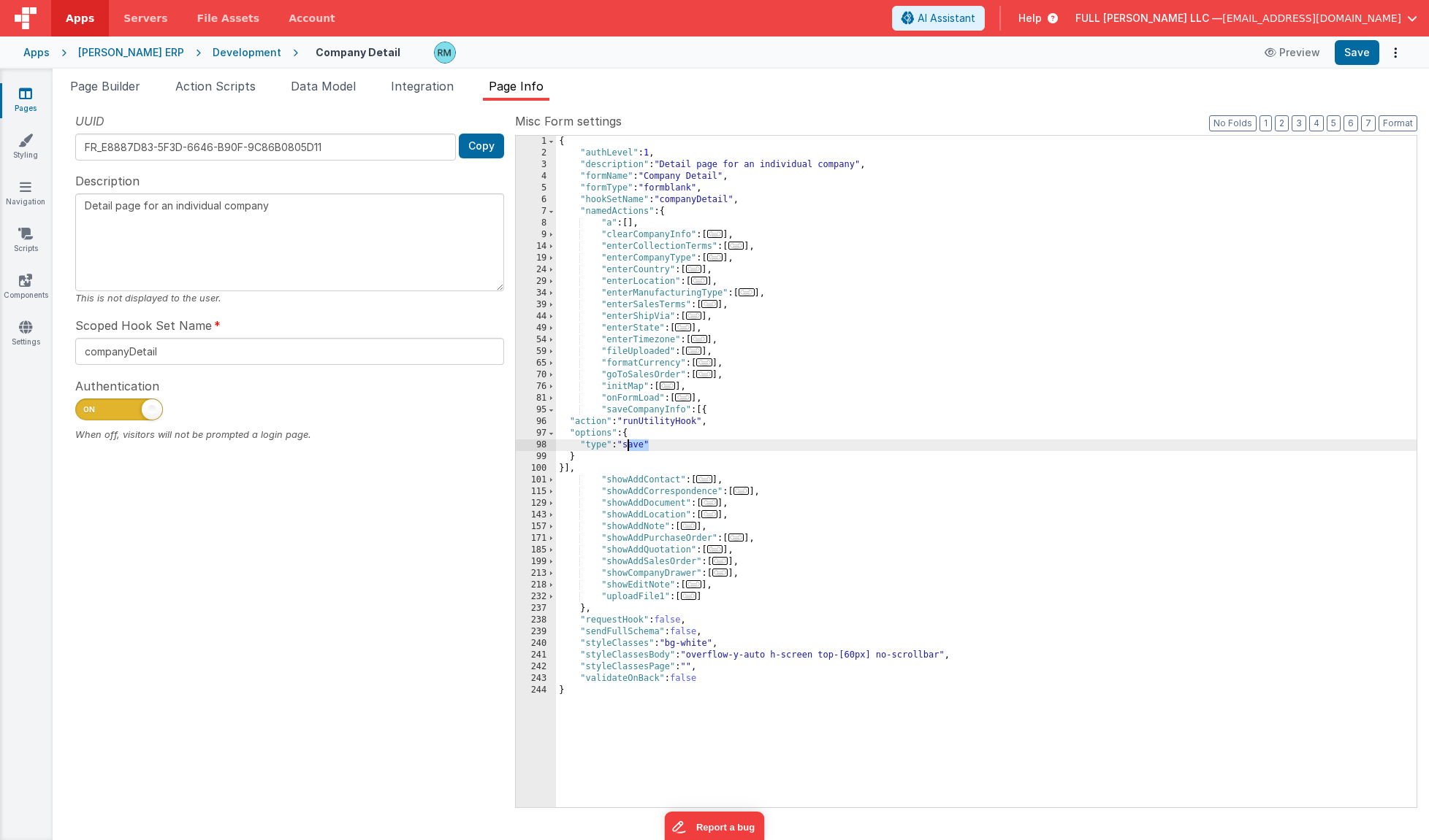
drag, startPoint x: 648, startPoint y: 449, endPoint x: 629, endPoint y: 450, distance: 19.0
click at [629, 450] on div "{ "authLevel" : 1 , "description" : "Detail page for an individual company" , "…" at bounding box center [986, 483] width 861 height 695
click at [1358, 57] on button "Save" at bounding box center [1356, 53] width 45 height 25
click at [1392, 120] on button "Format" at bounding box center [1397, 123] width 39 height 16
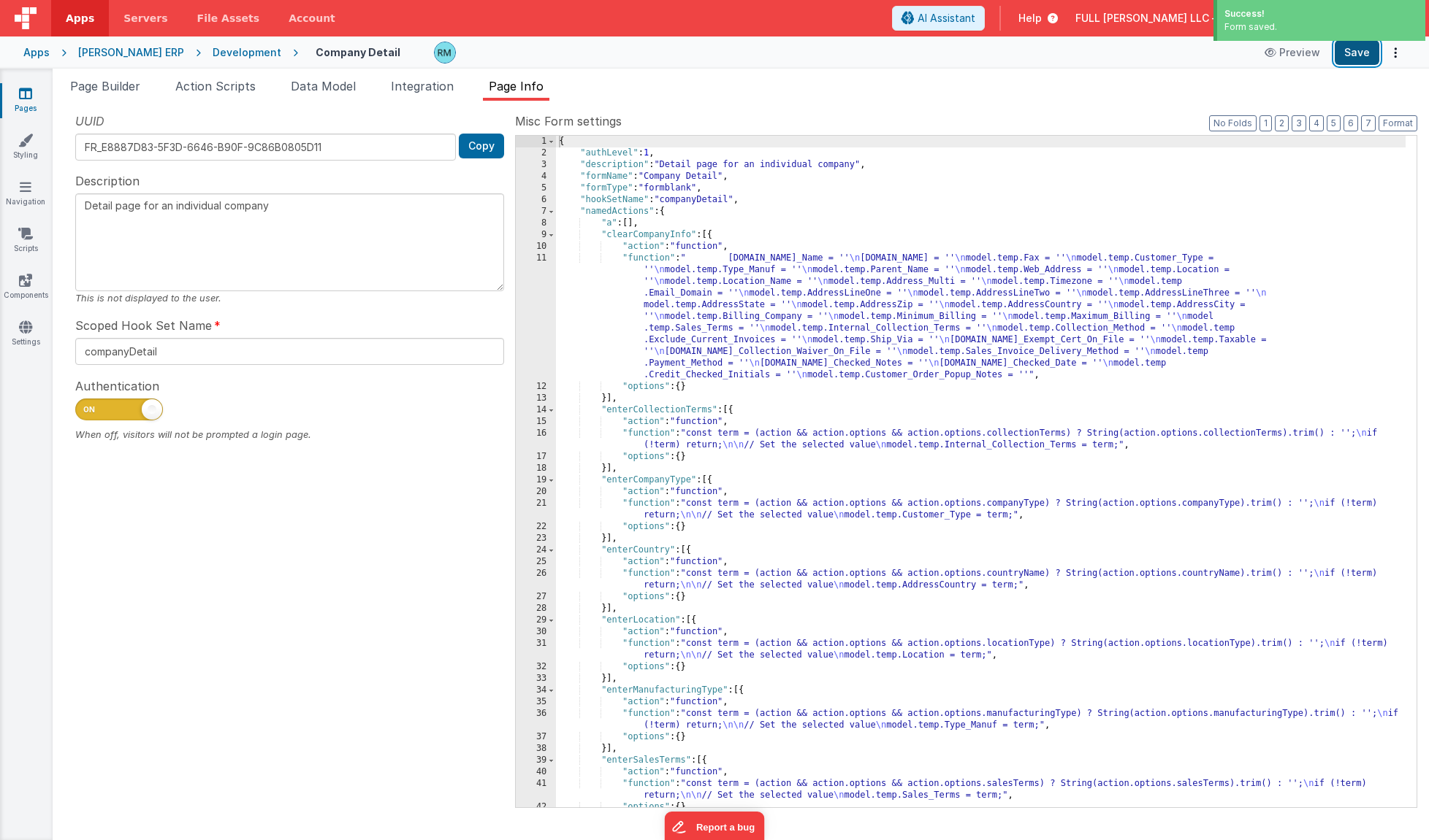
click at [1347, 45] on button "Save" at bounding box center [1356, 53] width 45 height 25
click at [129, 91] on span "Page Builder" at bounding box center [106, 86] width 70 height 15
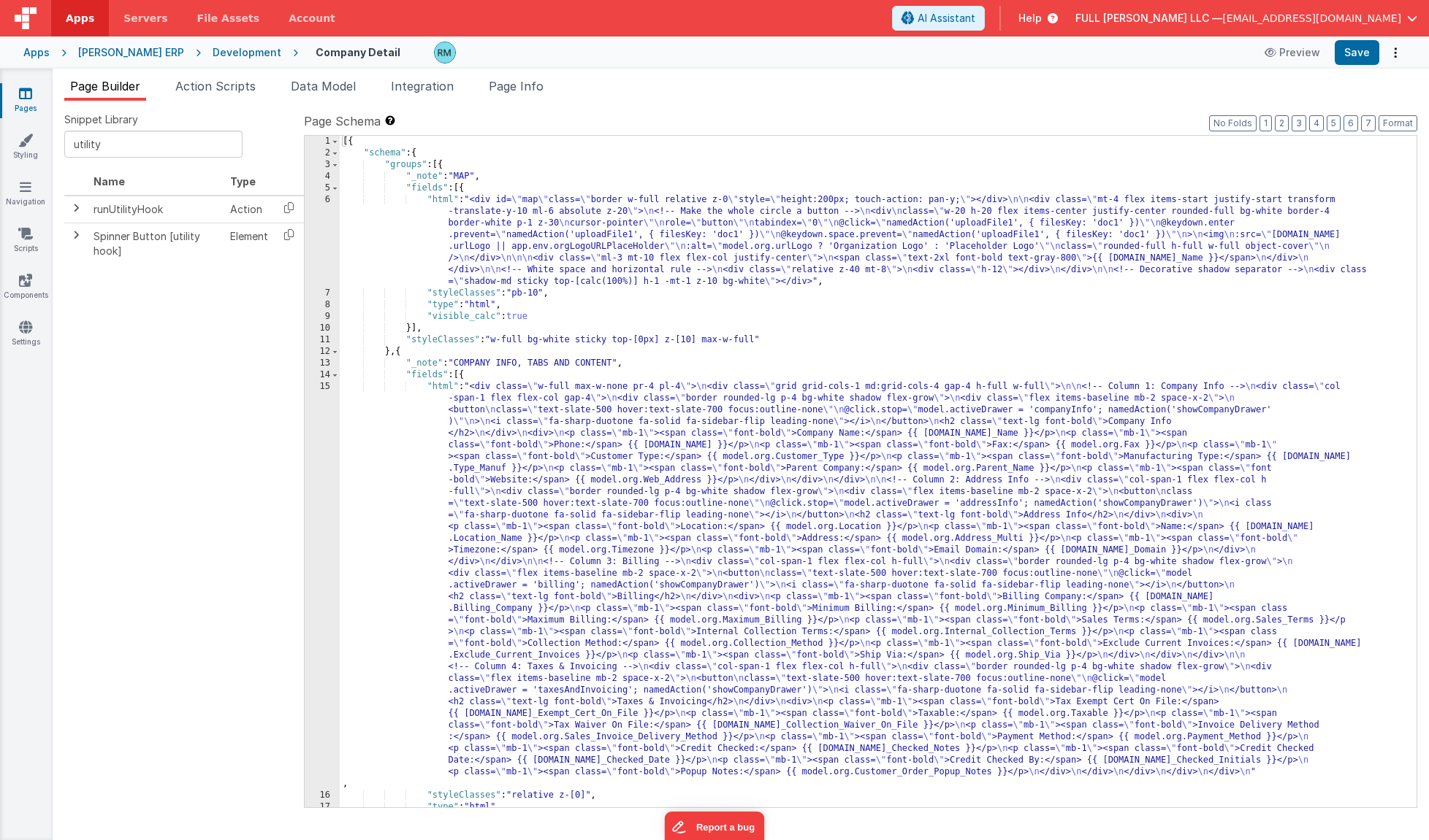
click at [32, 96] on icon at bounding box center [26, 93] width 13 height 15
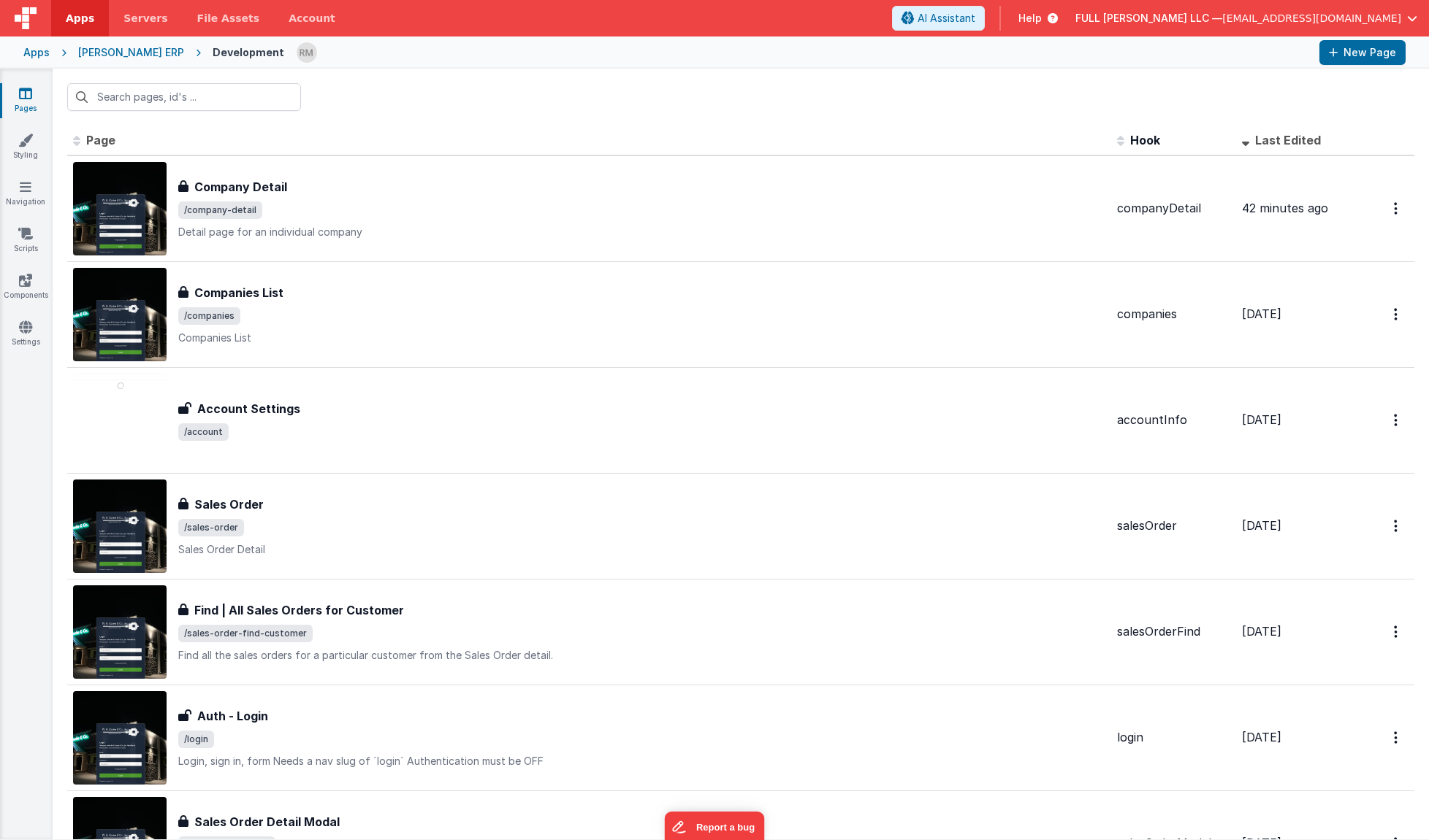
click at [132, 54] on div "[PERSON_NAME] ERP" at bounding box center [131, 52] width 106 height 15
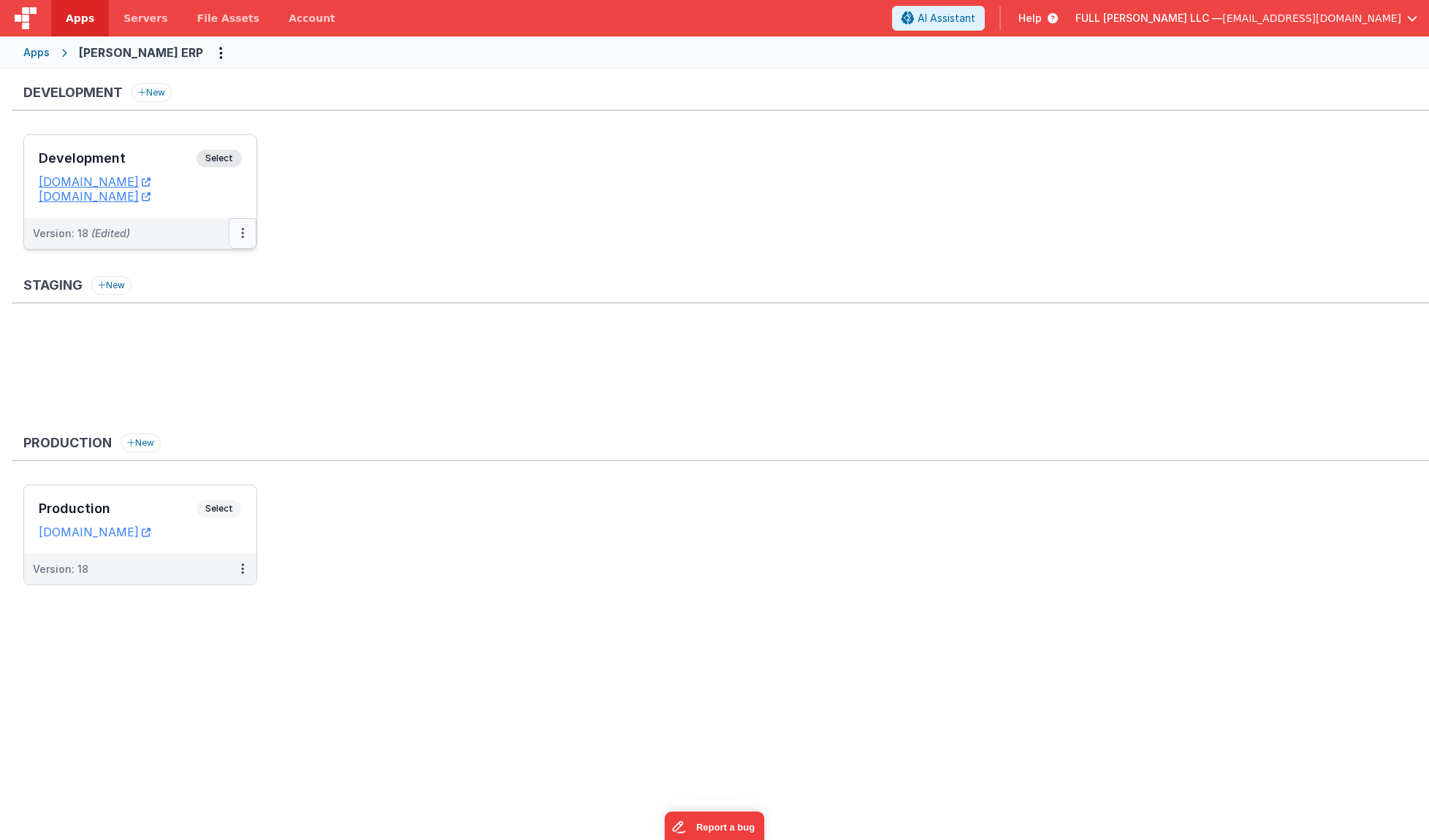
click at [243, 234] on icon at bounding box center [242, 233] width 3 height 1
click at [194, 322] on link "Deploy..." at bounding box center [192, 319] width 128 height 26
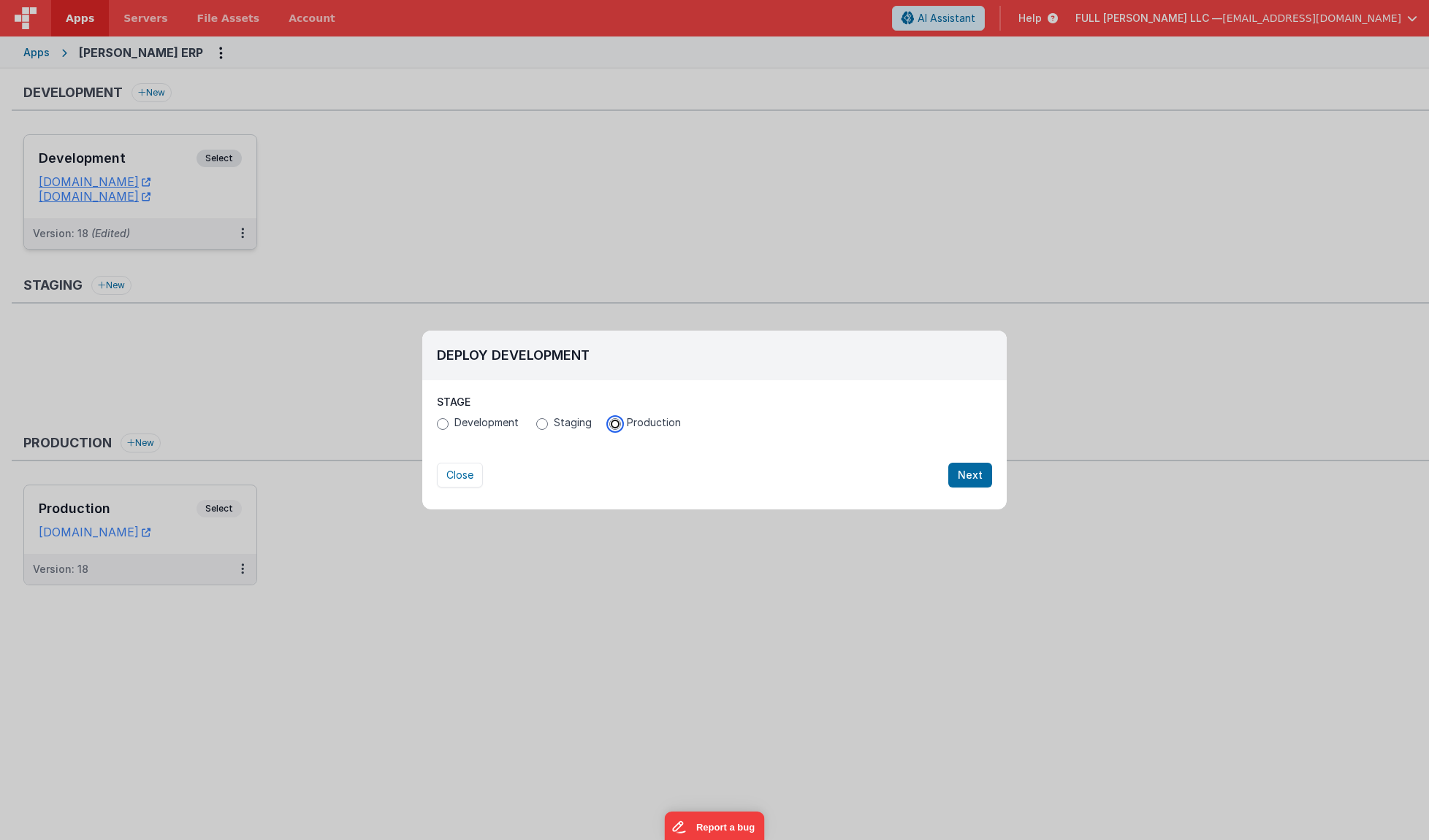
click at [610, 426] on input "Production" at bounding box center [614, 424] width 11 height 11
radio input "true"
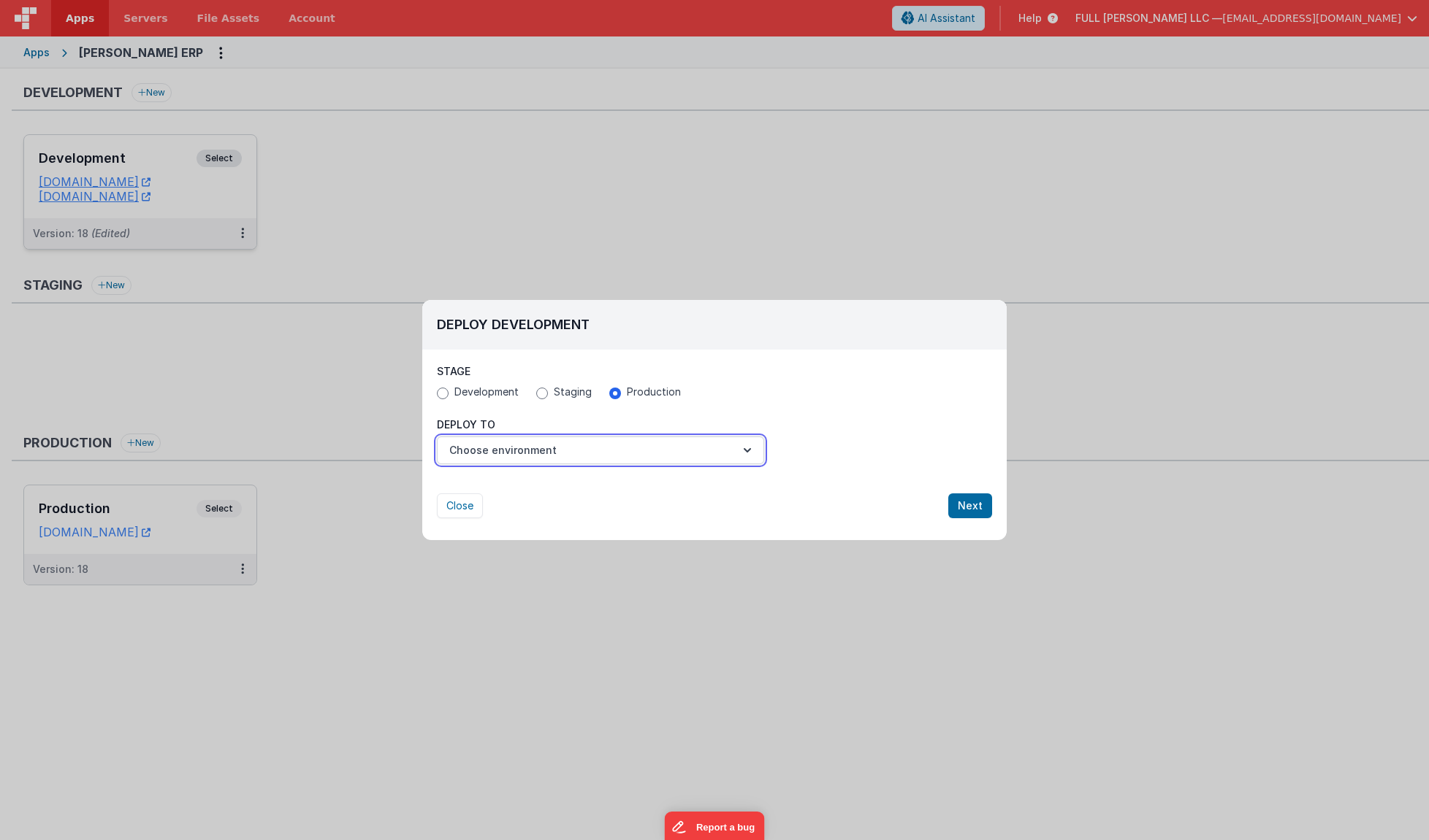
click at [689, 456] on button "Choose environment" at bounding box center [600, 450] width 327 height 28
click at [678, 486] on link "Production" at bounding box center [600, 486] width 327 height 26
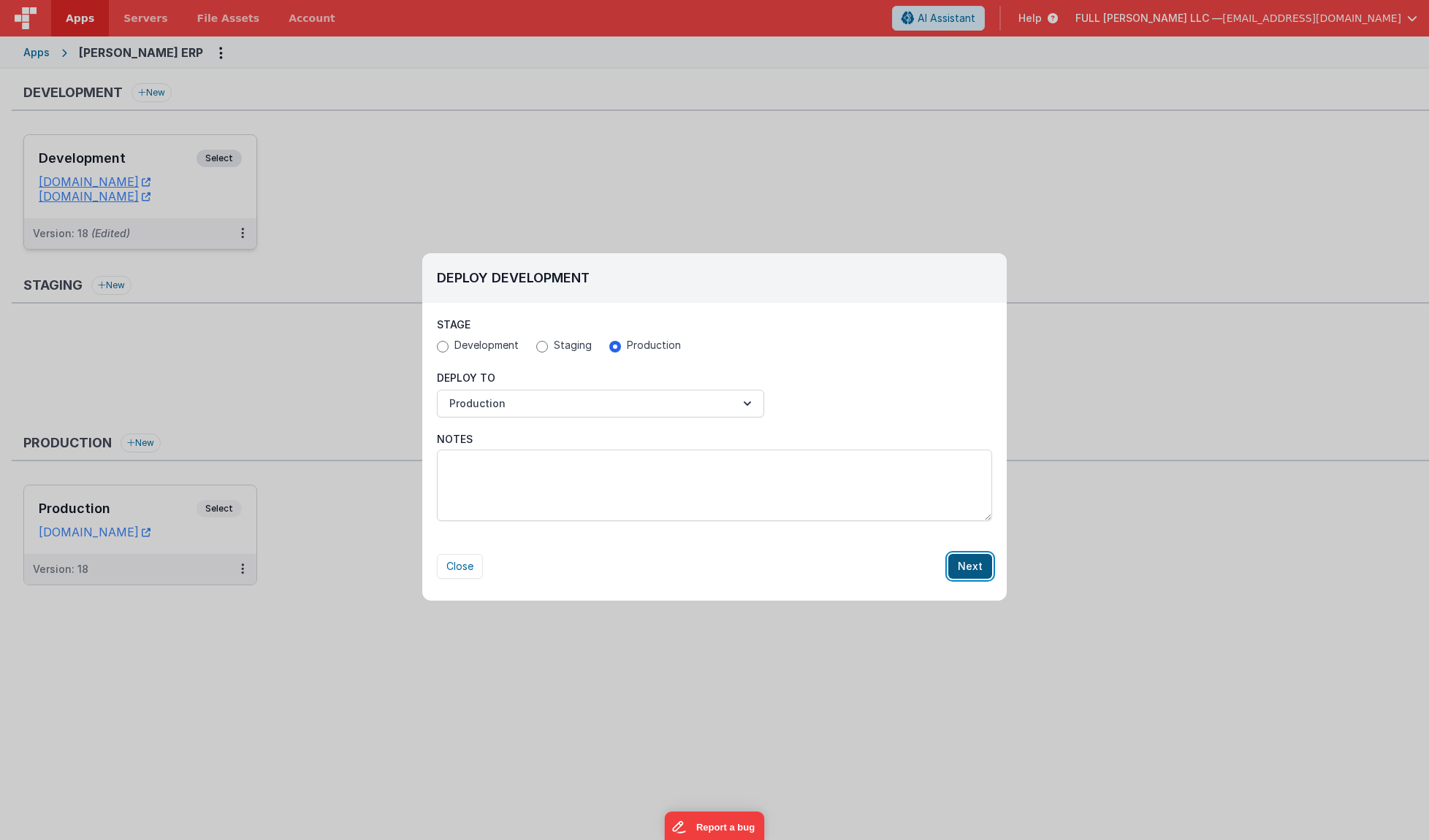
click at [973, 570] on button "Next" at bounding box center [970, 566] width 44 height 25
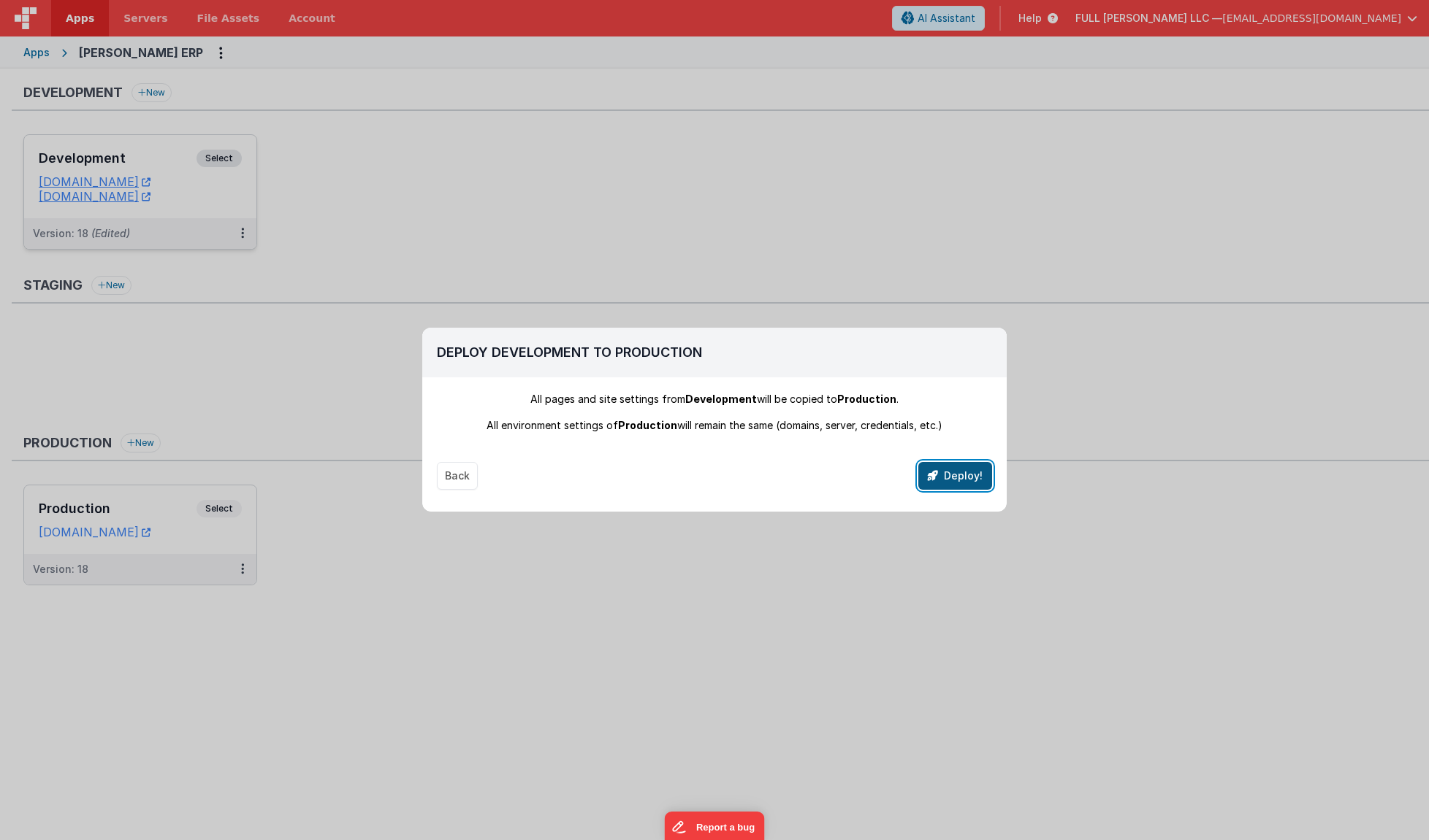
click at [954, 479] on button "Deploy!" at bounding box center [955, 476] width 74 height 28
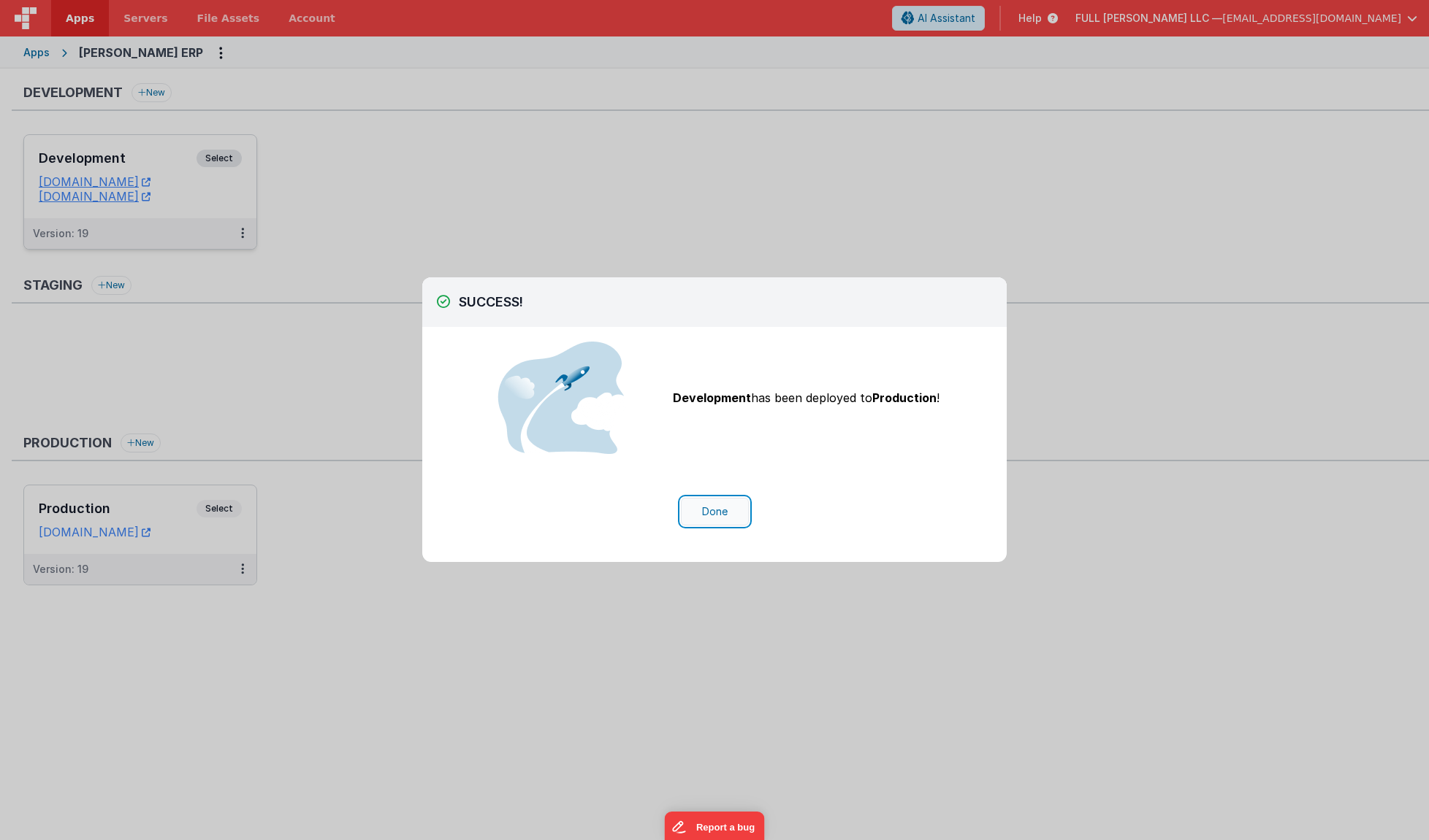
click at [741, 507] on button "Done" at bounding box center [714, 512] width 68 height 28
